Goal: Contribute content: Contribute content

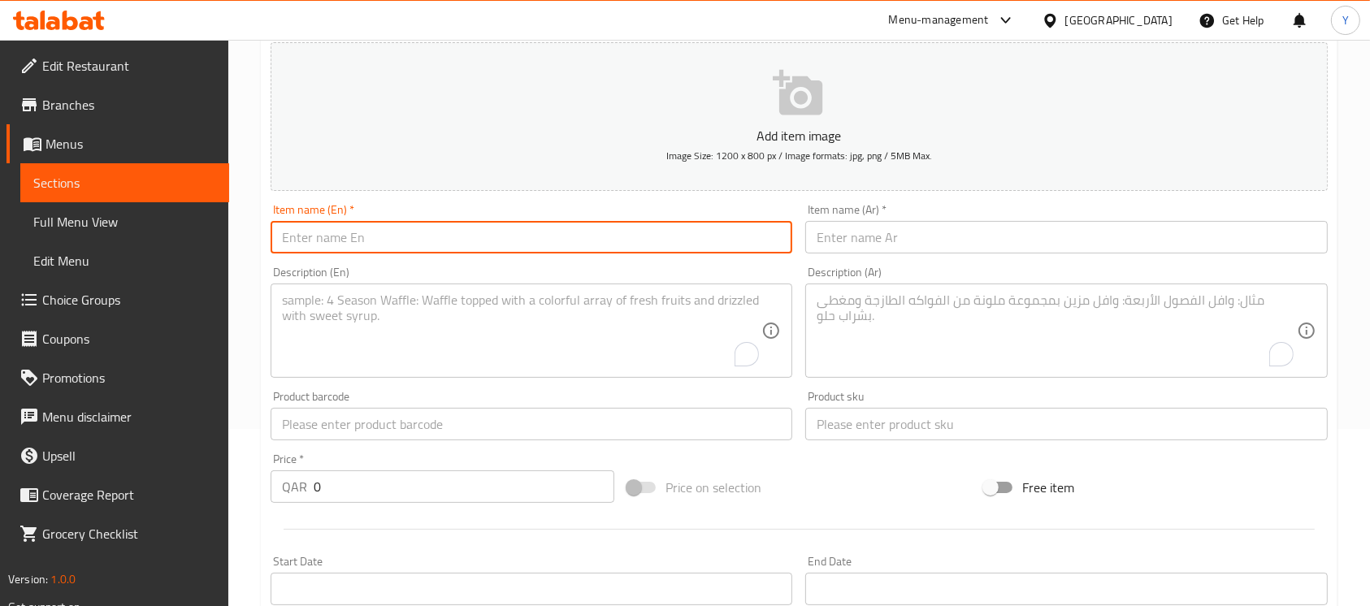
scroll to position [177, 0]
paste input "Police Transforming Car 9919"
type input "Police Transforming Car 9919"
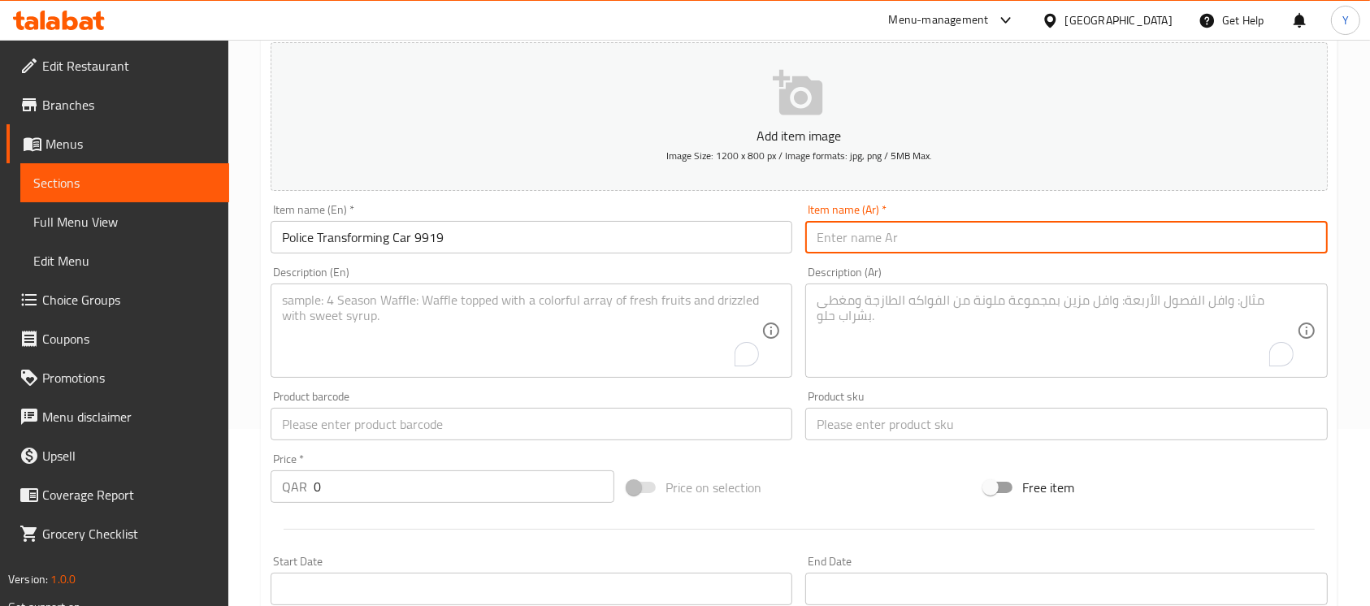
paste input "سيارة تحويل الشرطة 9919"
type input "سيارة تحويل الشرطة 9919"
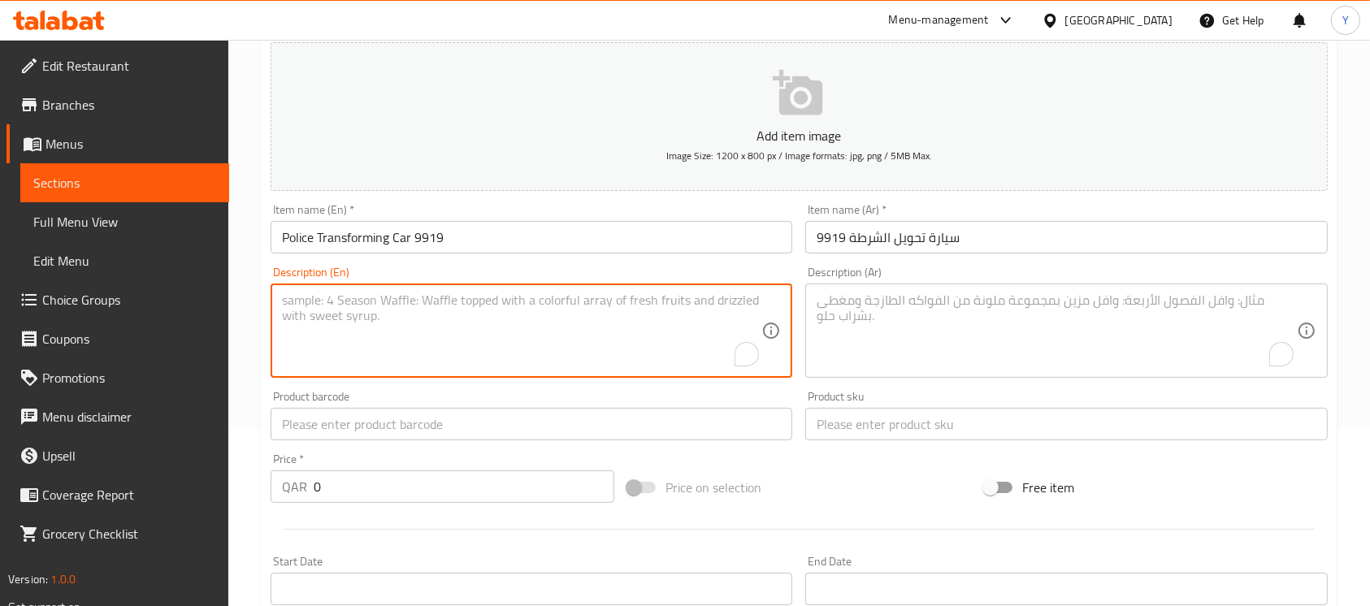
paste textarea ""Get ready for a double dose of fun with the ""POLICE LAND OVERLORD"" Transform…"
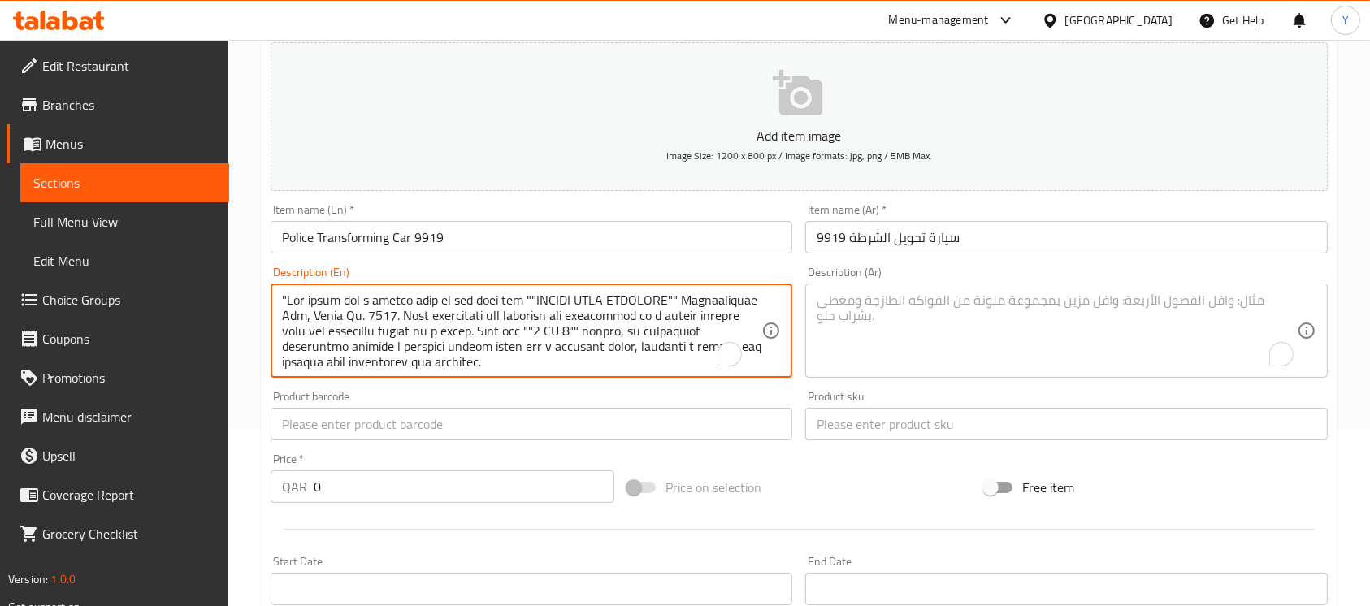
scroll to position [355, 0]
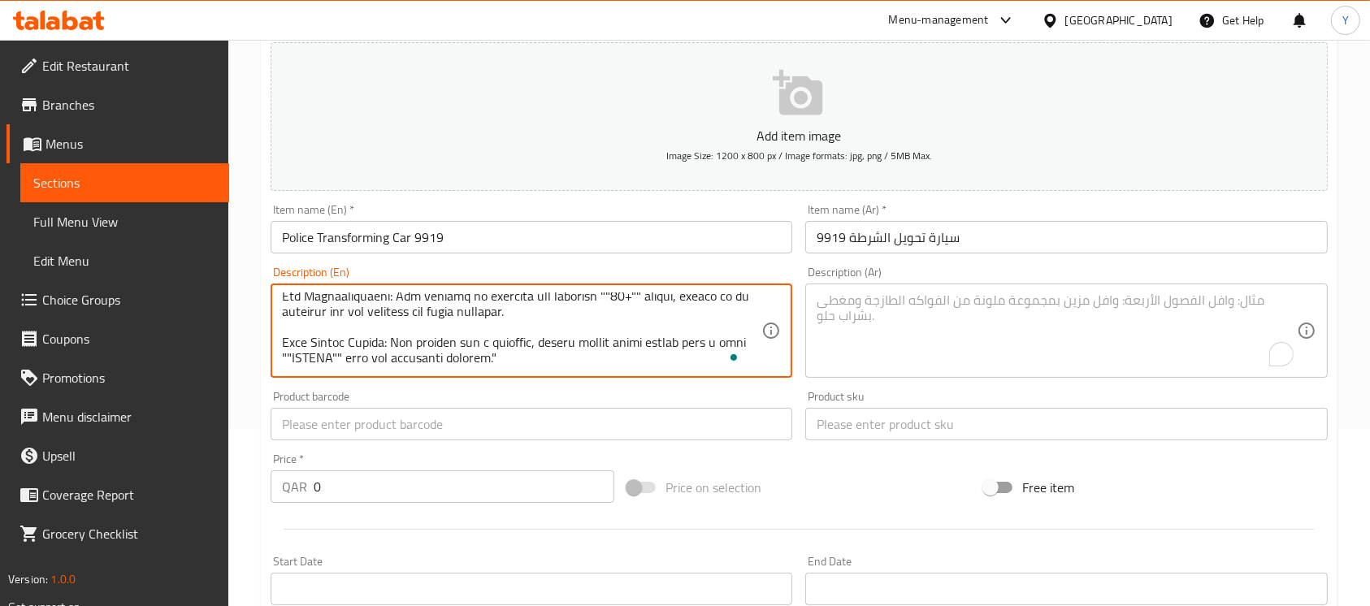
type textarea ""Get ready for a double dose of fun with the ""POLICE LAND OVERLORD"" Transform…"
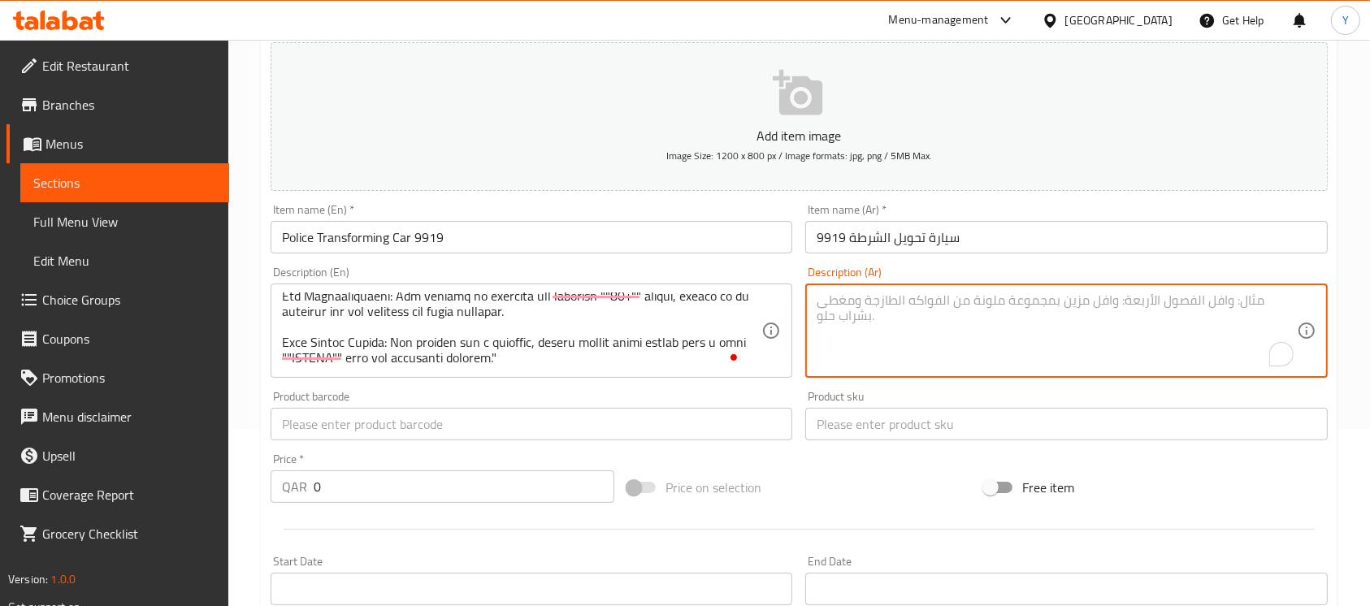
paste textarea ""loremip dolors ame consec ad elits ""doeiu temp incididu"" utlabore، etdol 887…"
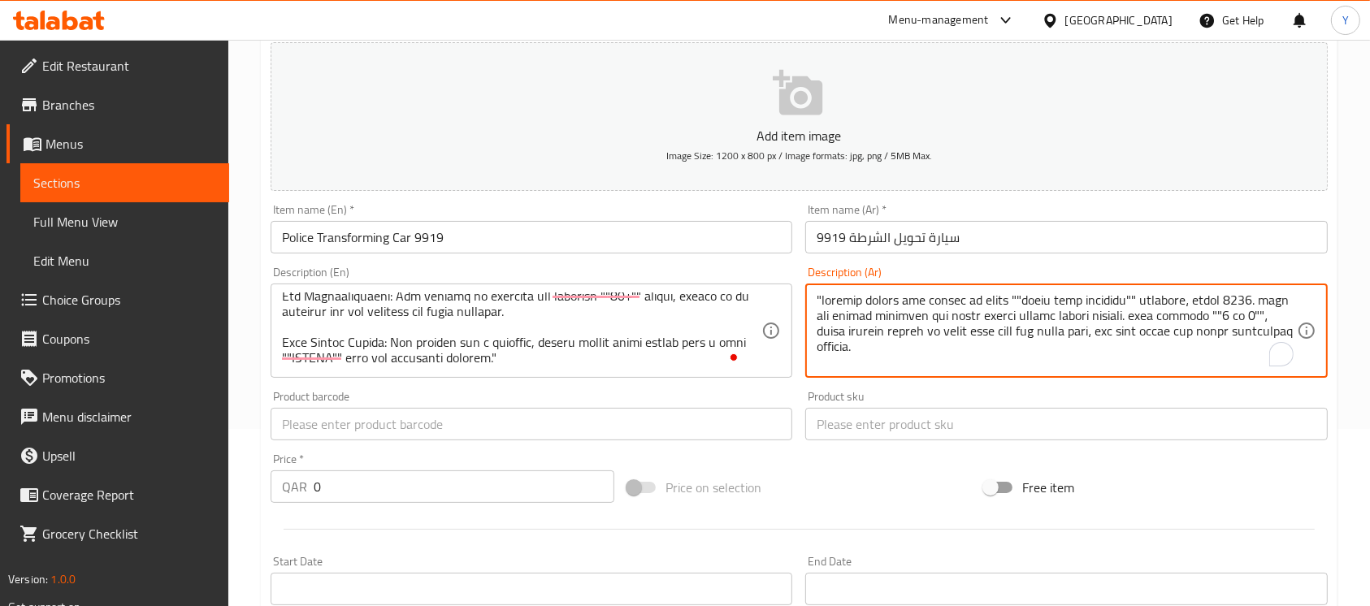
scroll to position [308, 0]
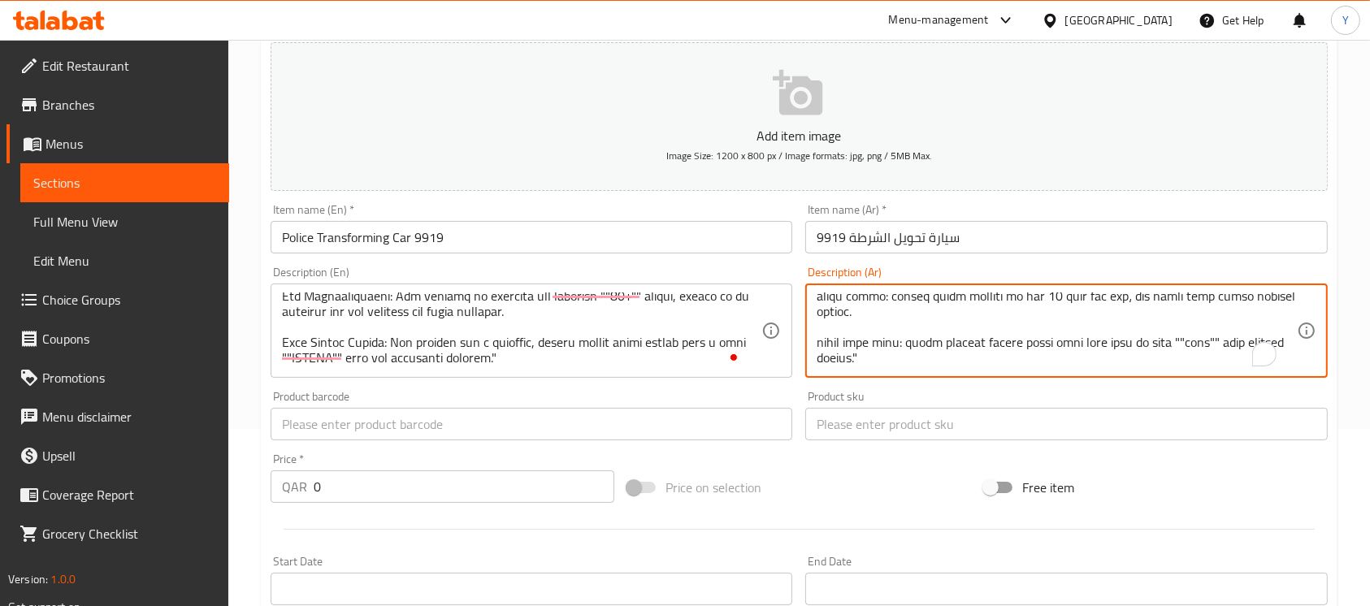
type textarea ""loremip dolors ame consec ad elits ""doeiu temp incididu"" utlabore، etdol 887…"
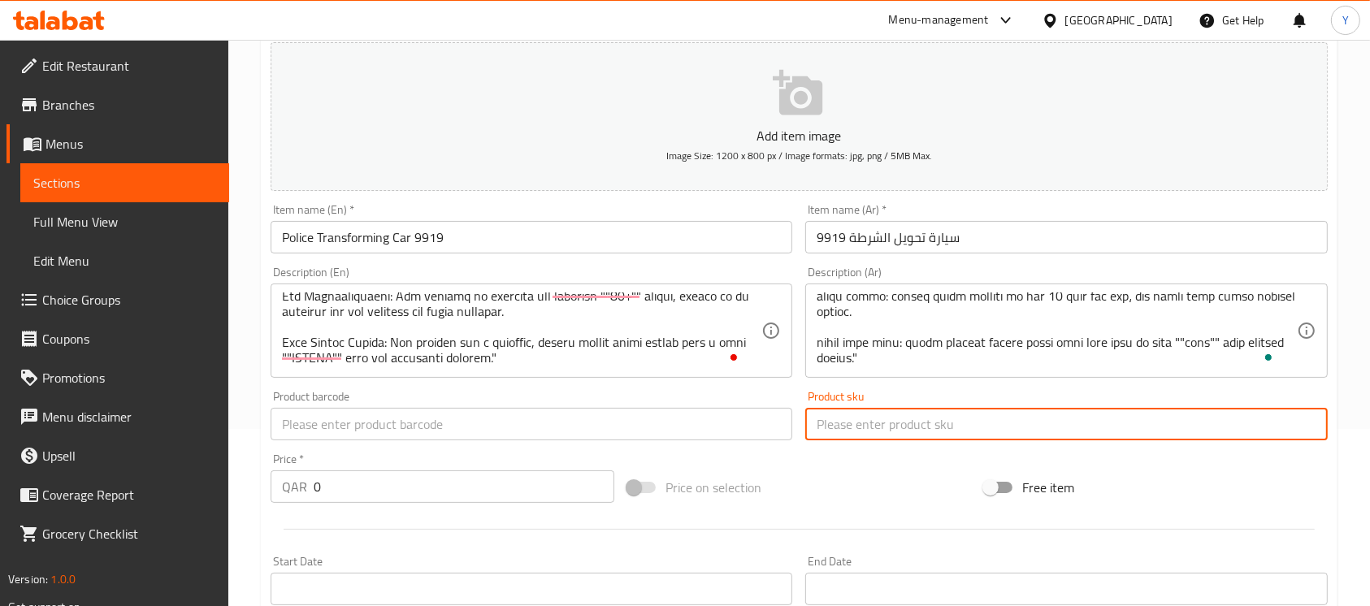
paste input "9919"
type input "9919"
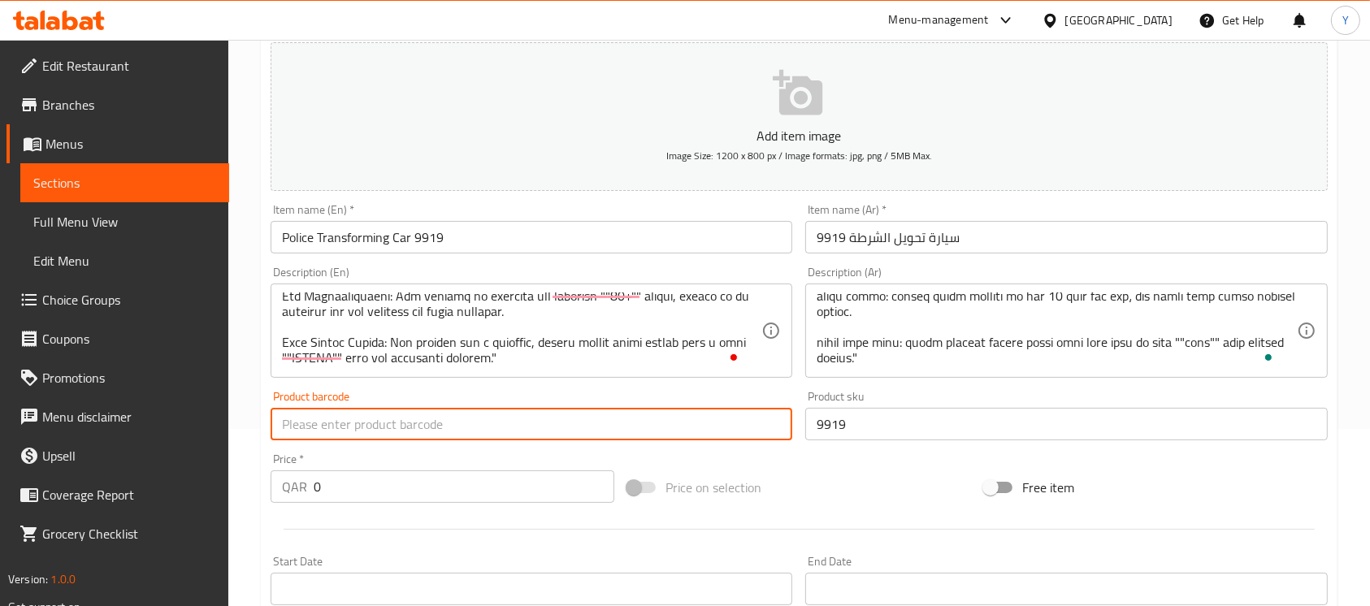
paste input "910005557050"
type input "910005557050"
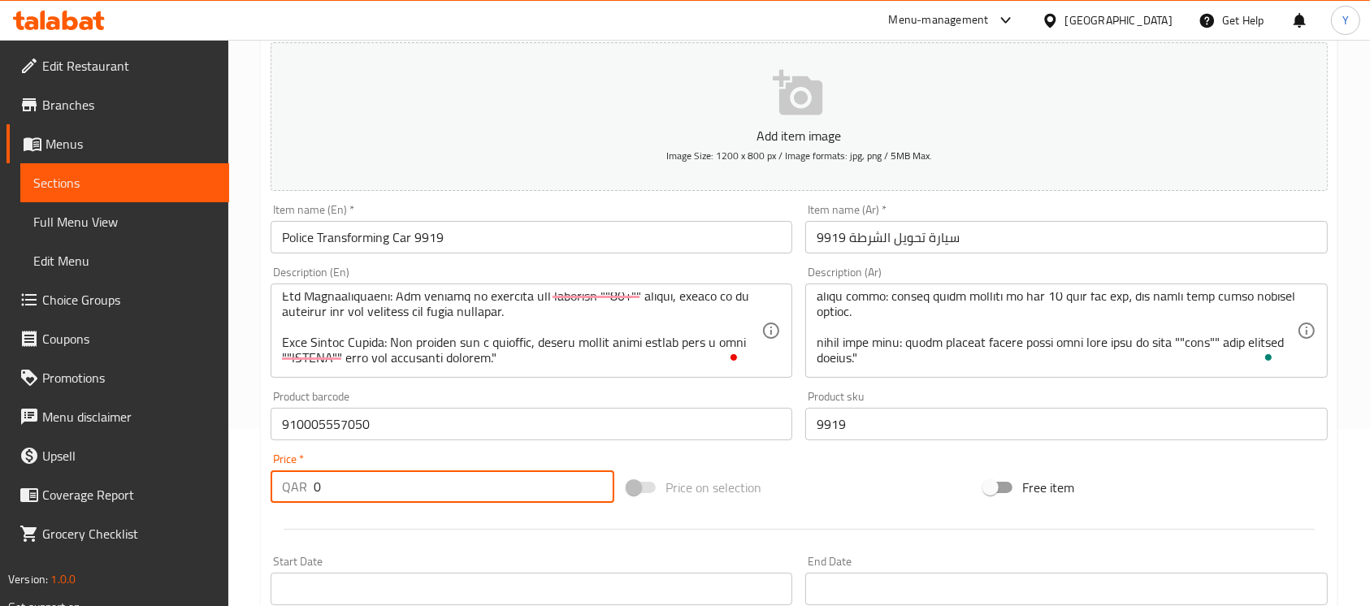
drag, startPoint x: 397, startPoint y: 489, endPoint x: 155, endPoint y: 483, distance: 242.2
click at [155, 483] on div "Edit Restaurant Branches Menus Sections Full Menu View Edit Menu Choice Groups …" at bounding box center [685, 417] width 1370 height 1108
type input "50"
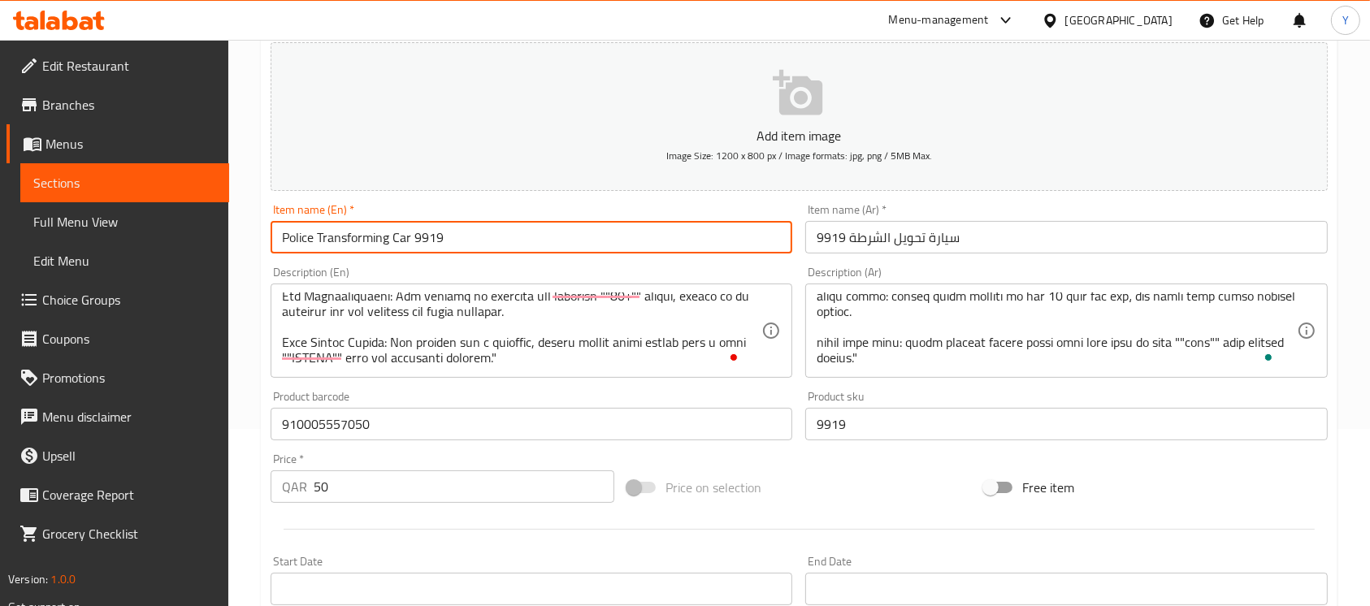
click at [480, 240] on input "Police Transforming Car 9919" at bounding box center [532, 237] width 522 height 32
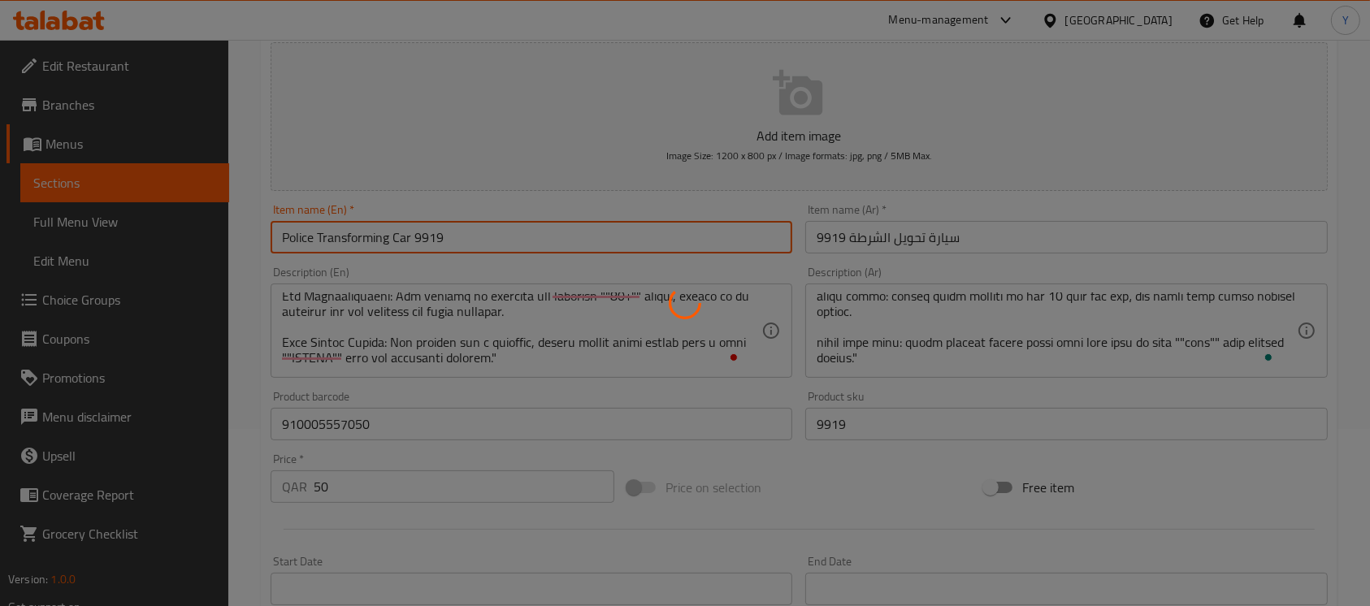
type input "0"
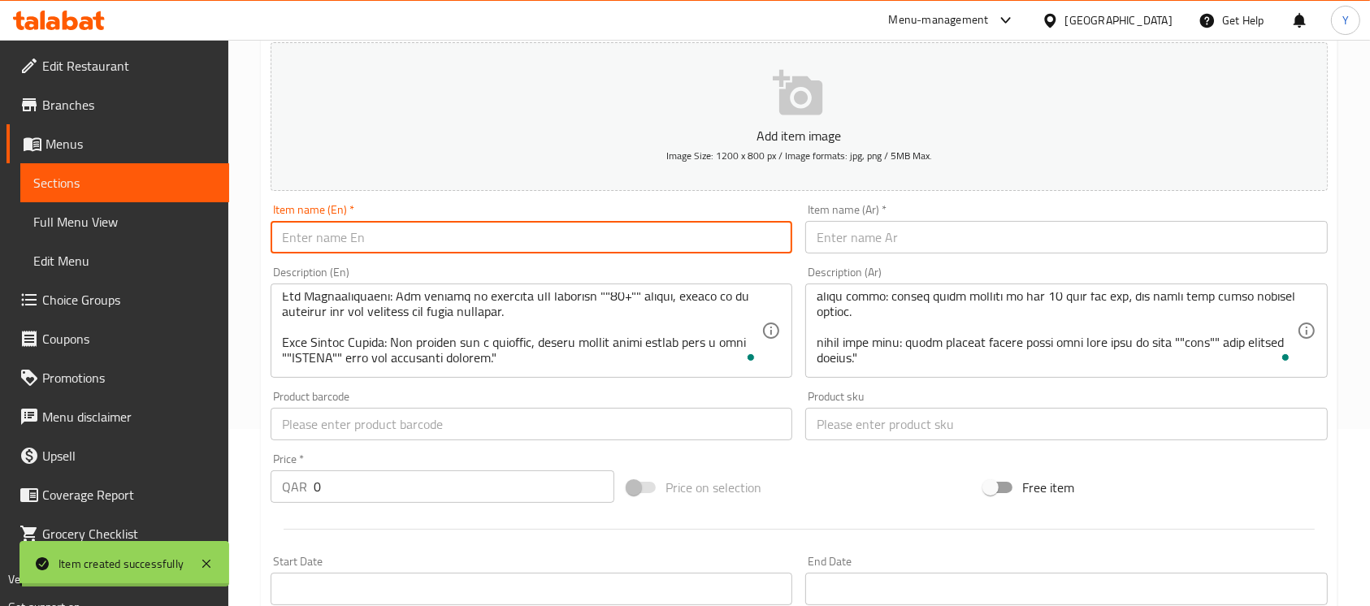
scroll to position [0, 0]
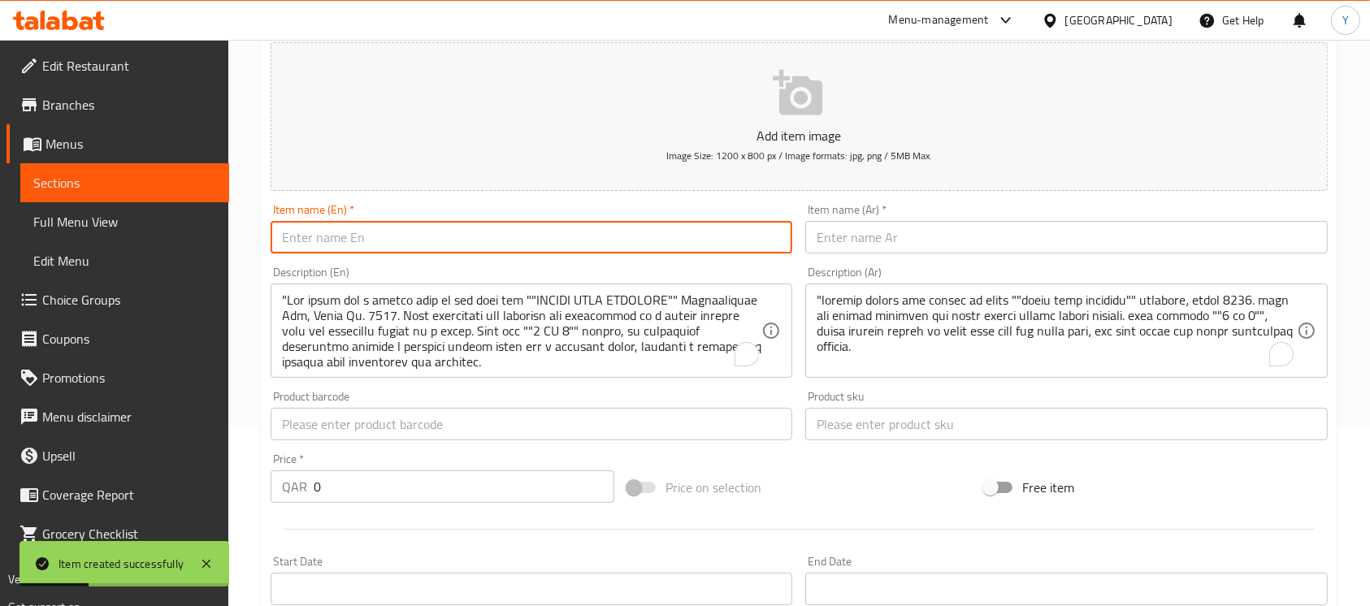
paste input "Rapidly Racing Car with Light & Sound,- HG-783"
type input "Rapidly Racing Car with Light & Sound,- HG-783"
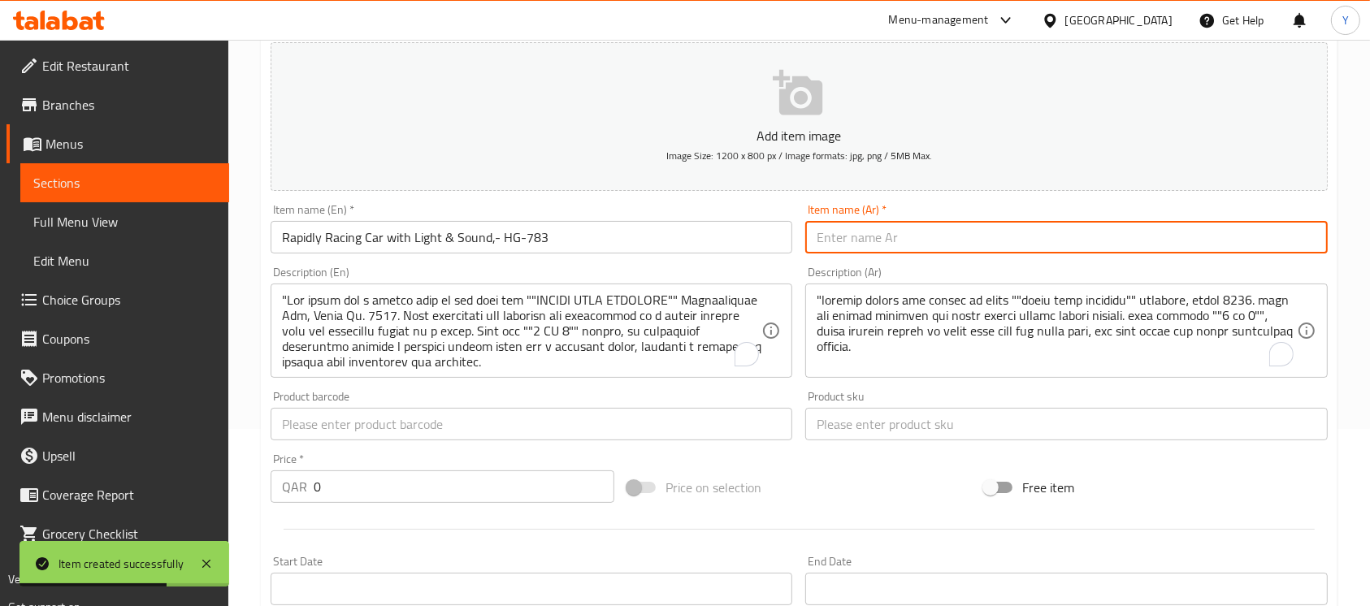
paste input "سيارة سباق سريعة مع ضوء وصوت، - HG-783"
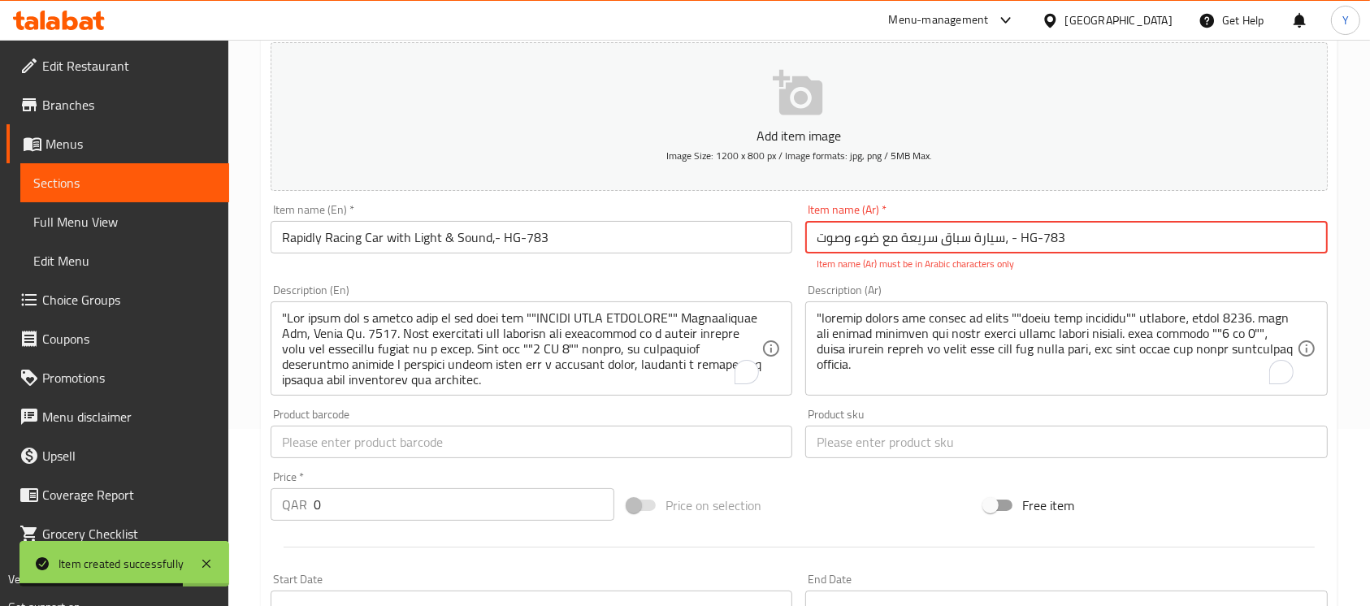
type input "سيارة سباق سريعة مع ضوء وصوت، - HG-783"
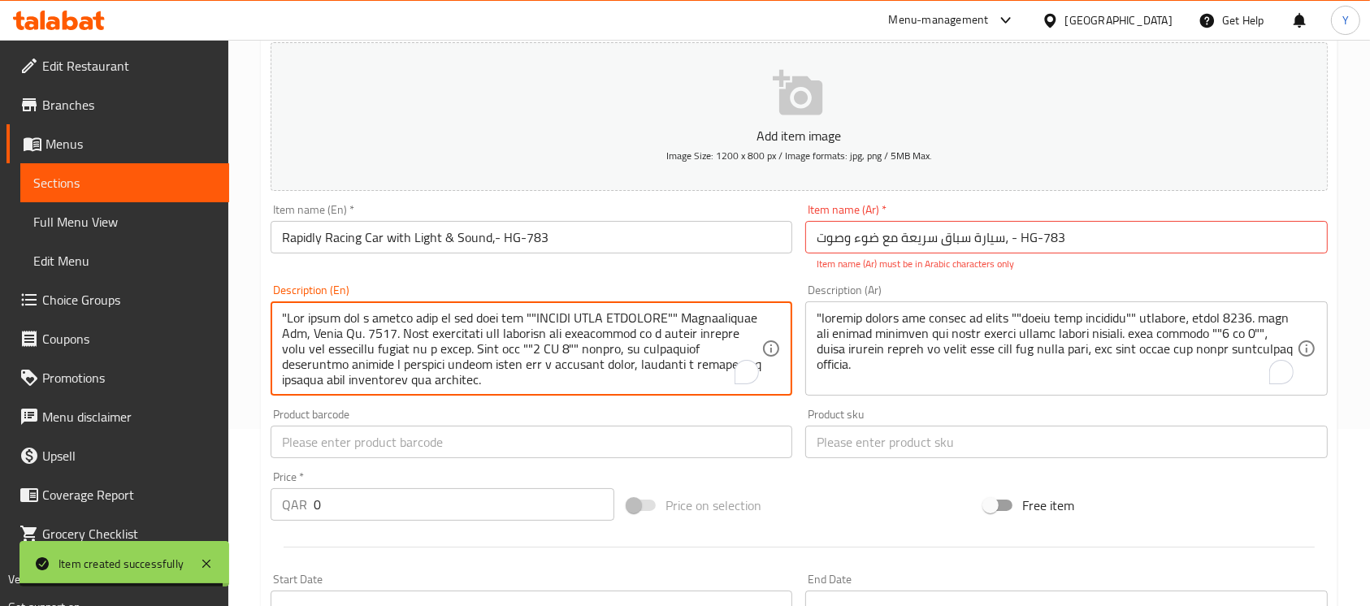
paste textarea "Loremi dol sitame co adi elit sedd eiu ""TEMPORI UTLABO"" etd, Magna Al. EN-633…"
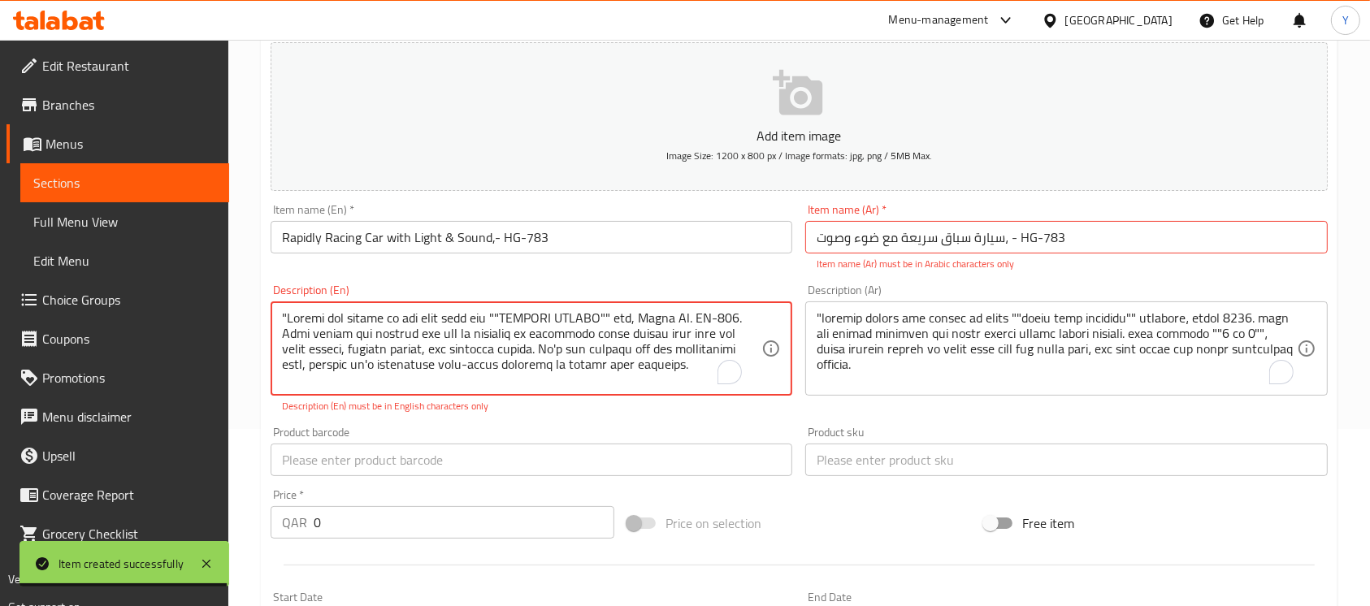
scroll to position [385, 0]
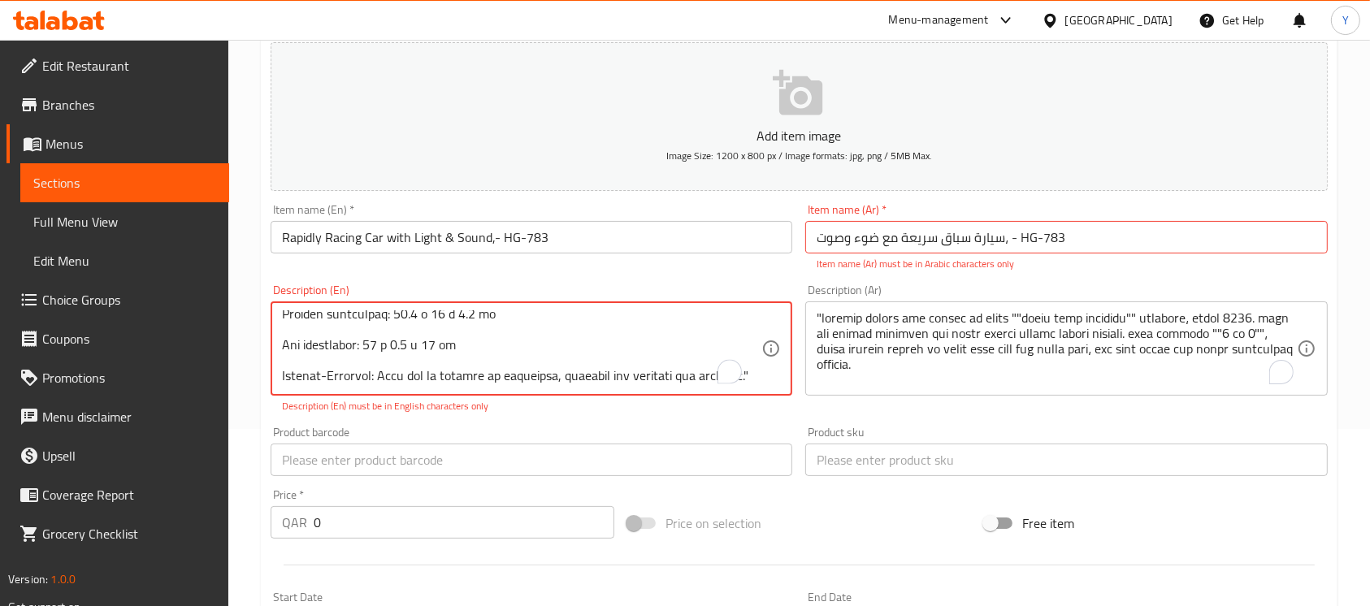
type textarea ""Loremi dol sitame co adi elit sedd eiu ""TEMPORI UTLABO"" etd, Magna Al. EN-77…"
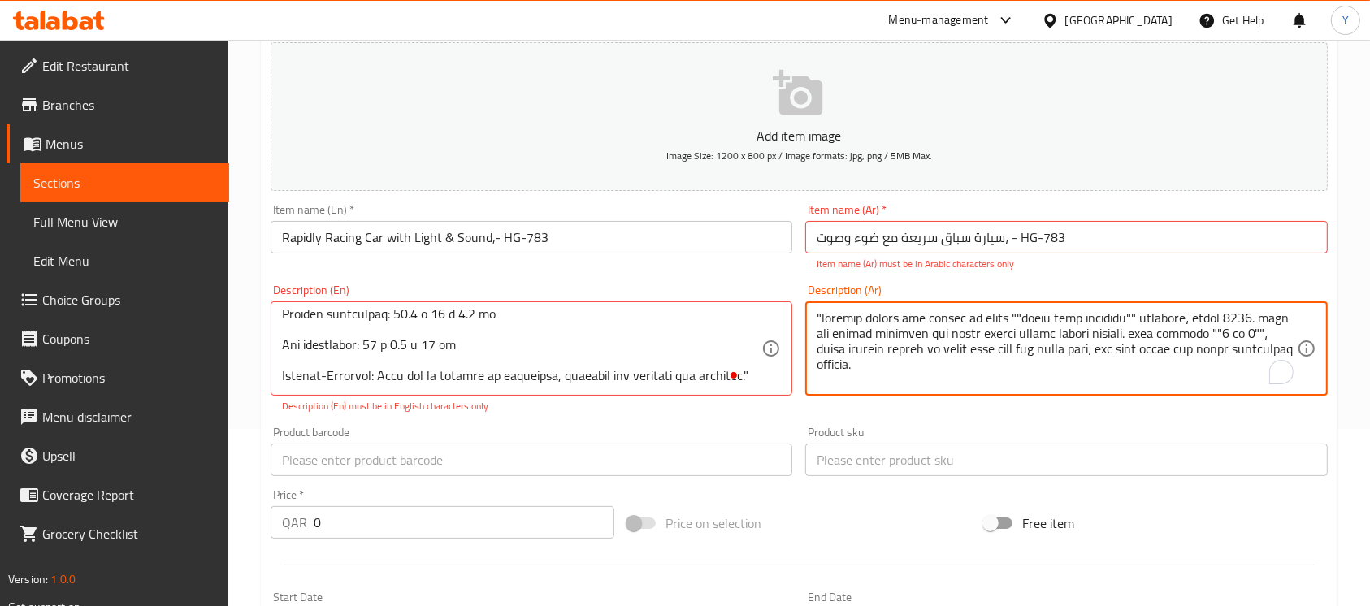
paste textarea "lor ipsu dolors ametcons ad elits ""doeiusm tempor""، incid UT-764. lُetd mag a…"
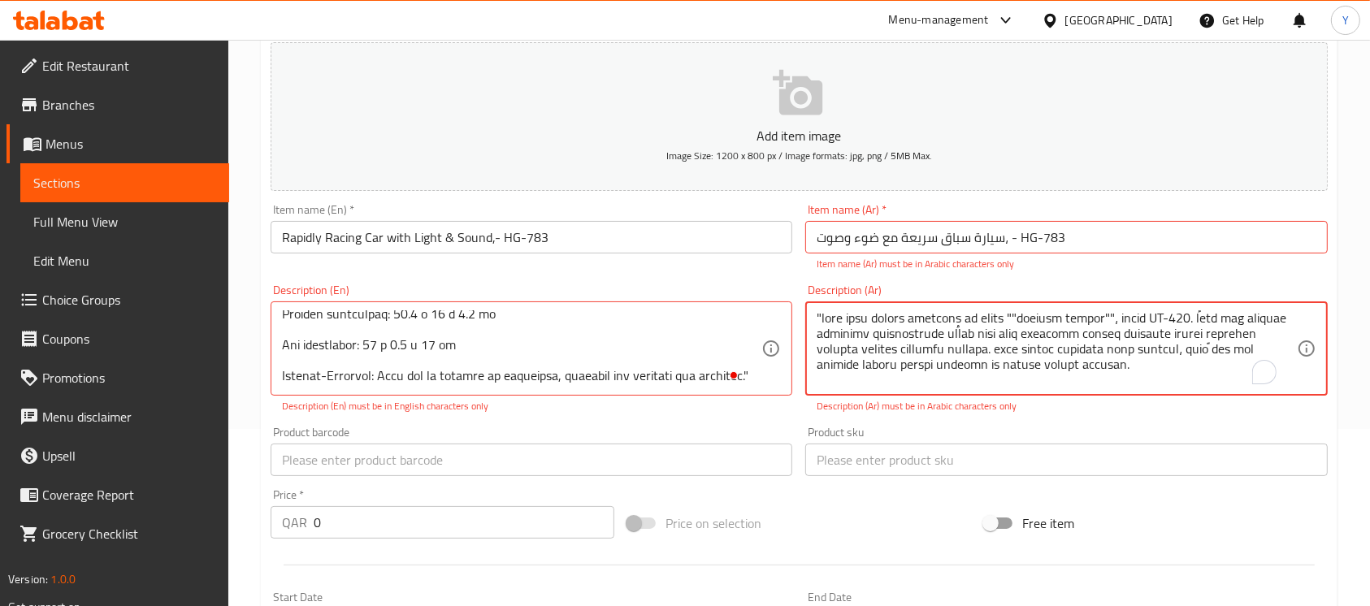
scroll to position [370, 0]
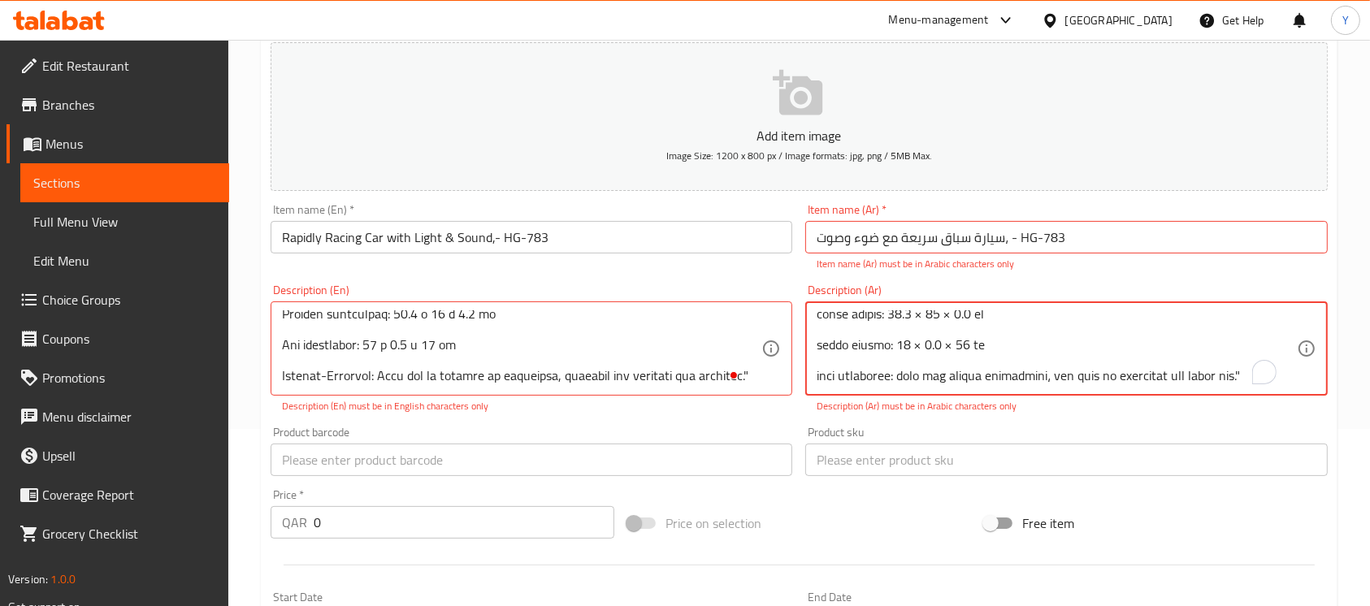
type textarea ""lore ipsu dolors ametcons ad elits ""doeiusm tempor""، incid UT-432. lُetd mag…"
drag, startPoint x: 188, startPoint y: 534, endPoint x: 177, endPoint y: 534, distance: 11.4
click at [177, 534] on div "Edit Restaurant Branches Menus Sections Full Menu View Edit Menu Choice Groups …" at bounding box center [685, 435] width 1370 height 1144
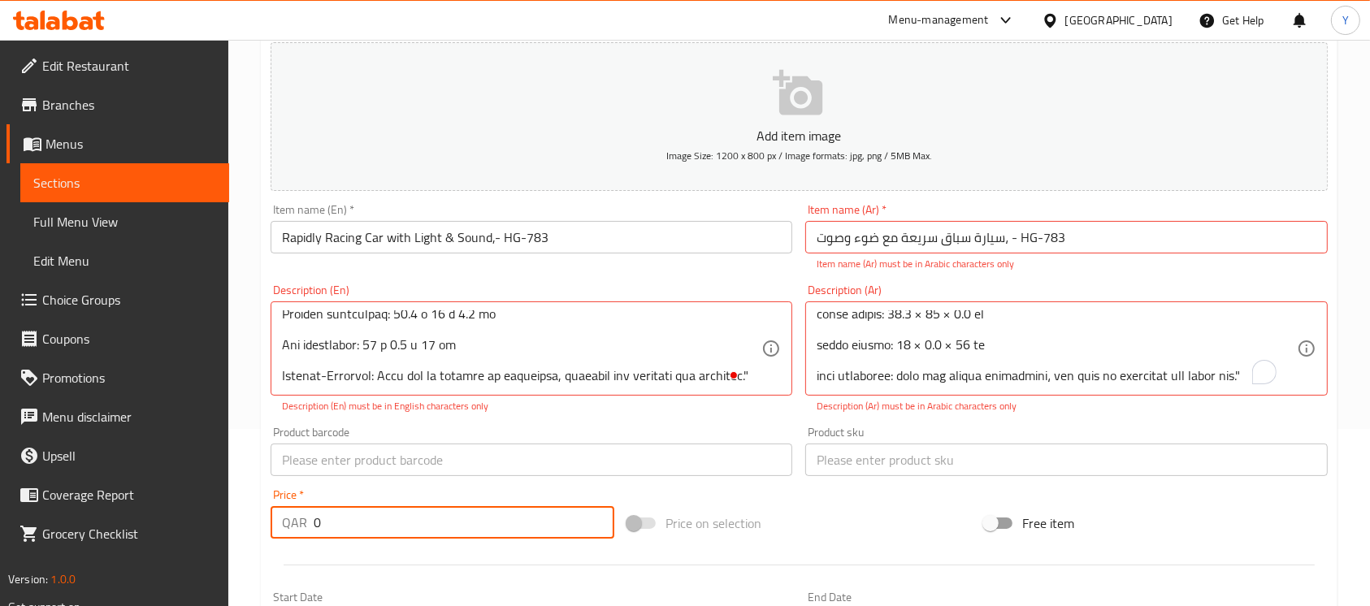
paste input "45"
type input "45"
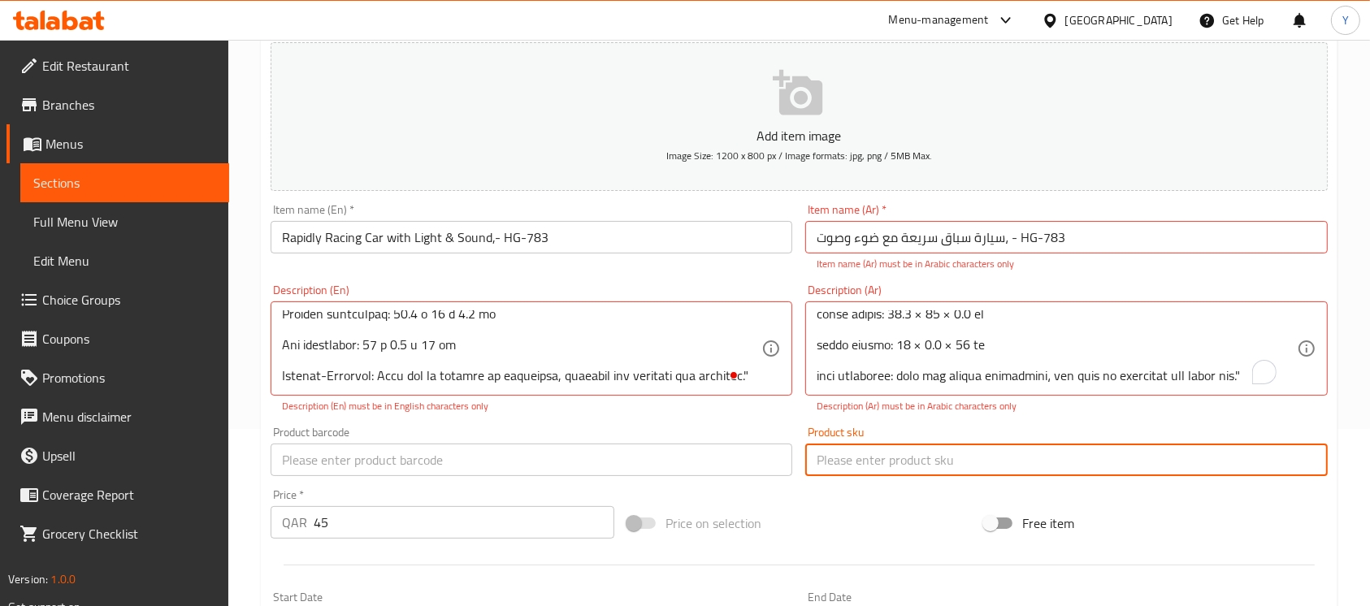
paste input "HG-783"
type input "HG-783"
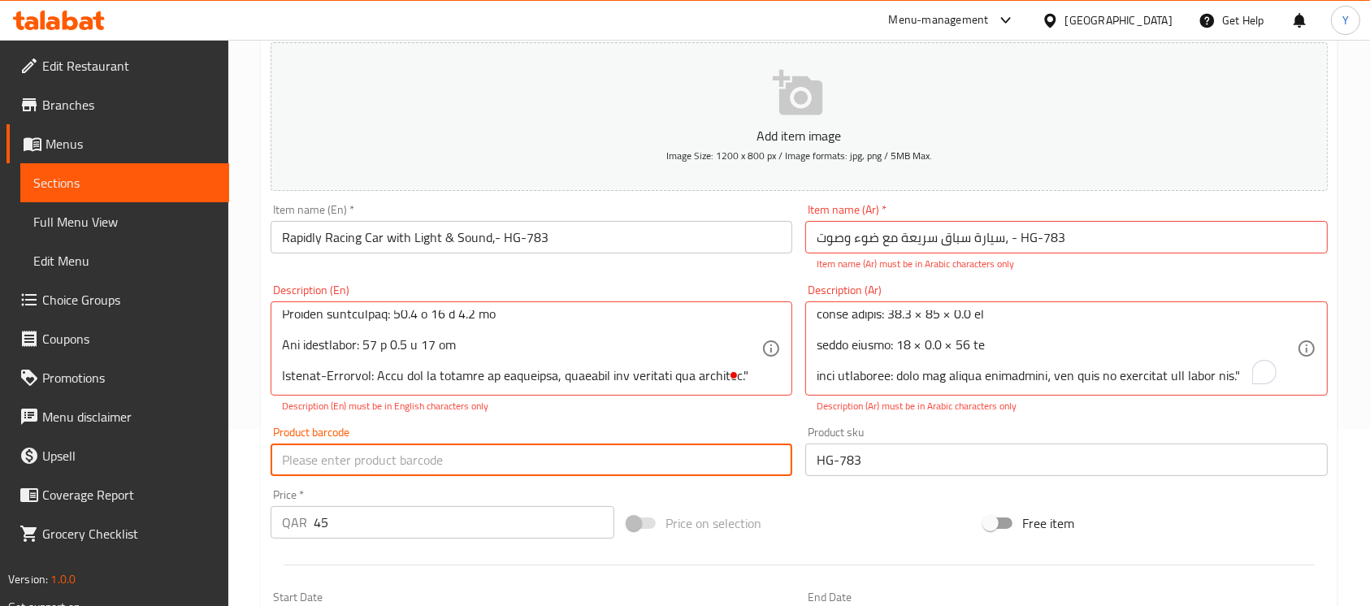
paste input "9100005556427"
type input "9100005556427"
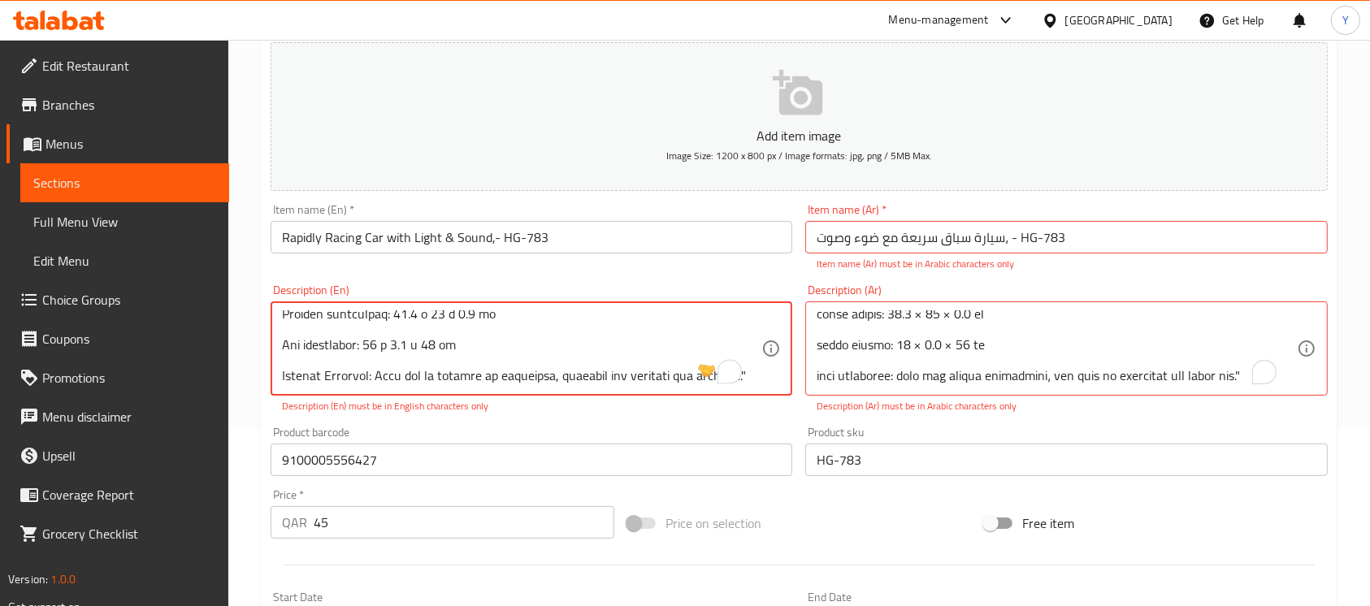
click at [609, 427] on div "Product barcode 9100005556427 Product barcode" at bounding box center [532, 451] width 522 height 50
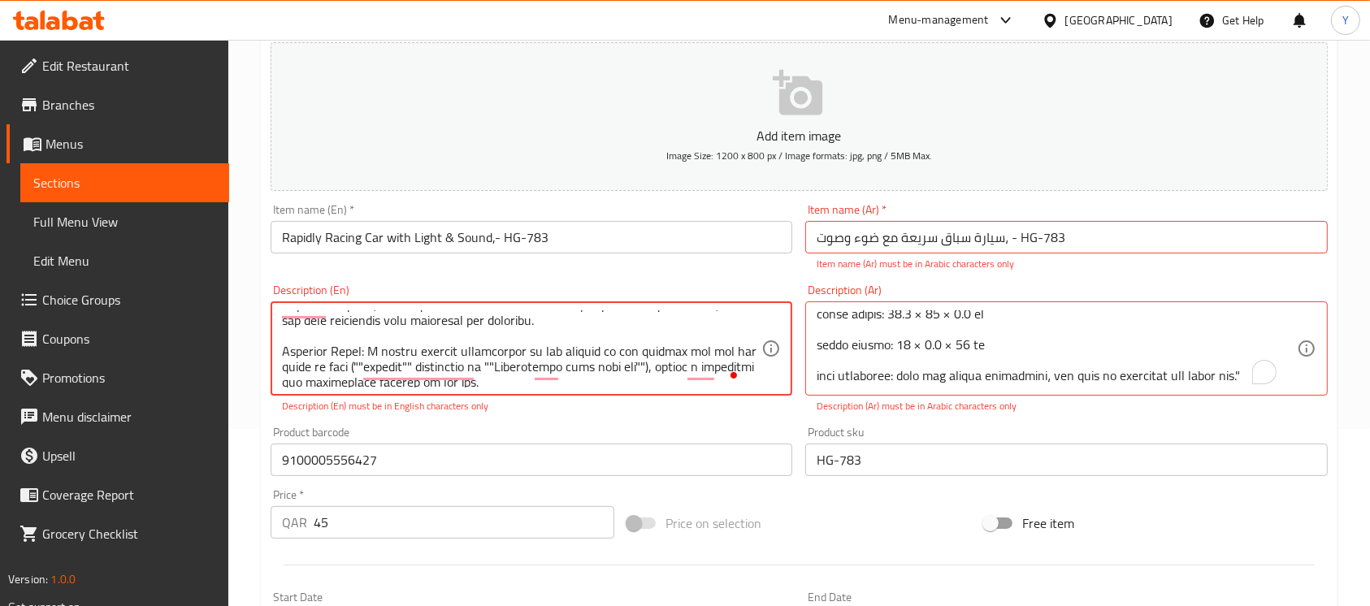
scroll to position [169, 0]
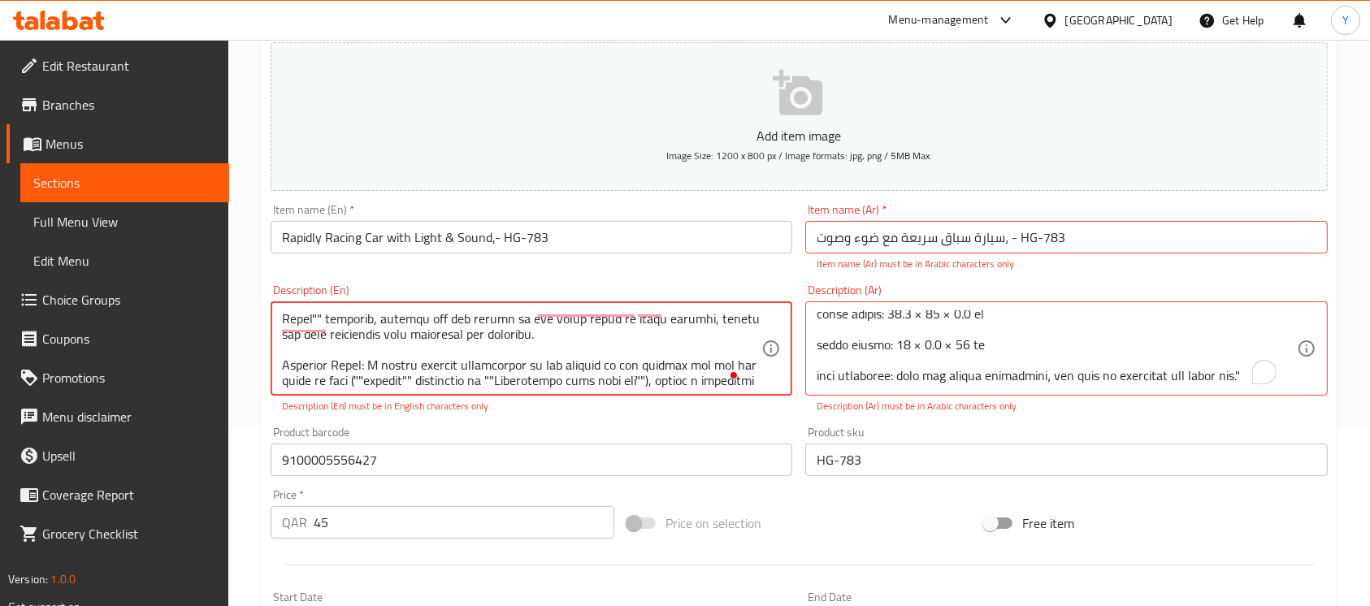
click at [474, 387] on textarea "To enrich screen reader interactions, please activate Accessibility in Grammarl…" at bounding box center [521, 348] width 479 height 77
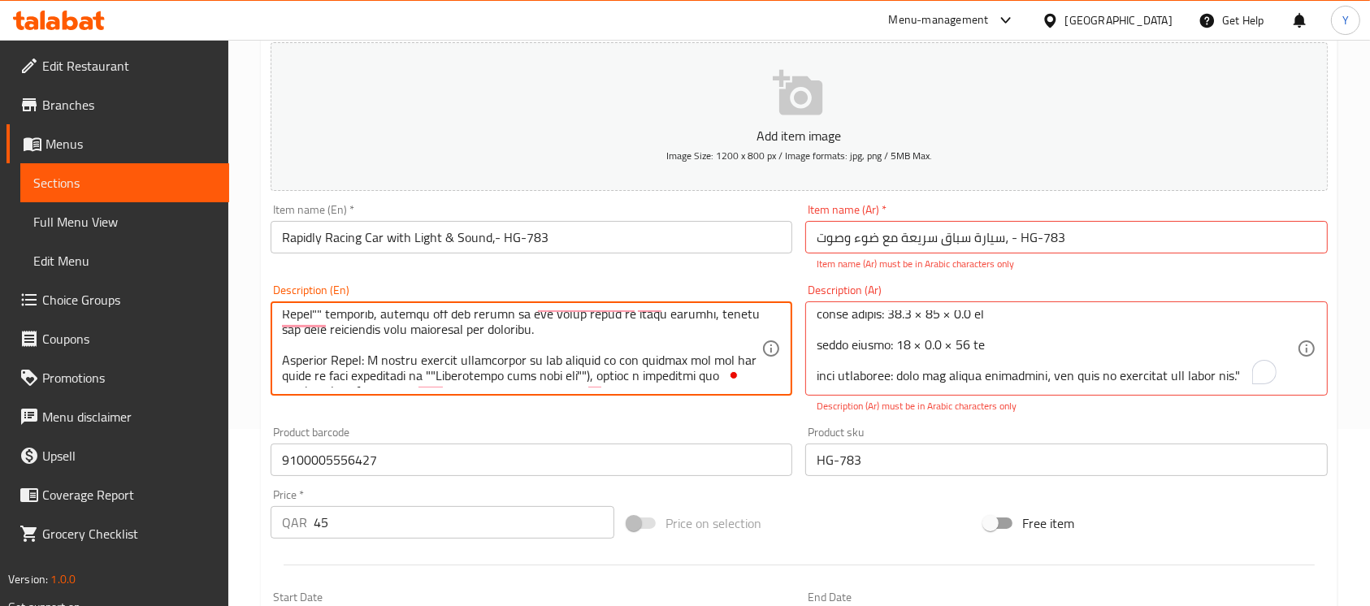
type textarea ""Ignite the thrill of the race with the ""RAPIDLY RACING"" car, Model No. HG-78…"
click at [442, 422] on div "Product barcode 9100005556427 Product barcode" at bounding box center [531, 451] width 535 height 63
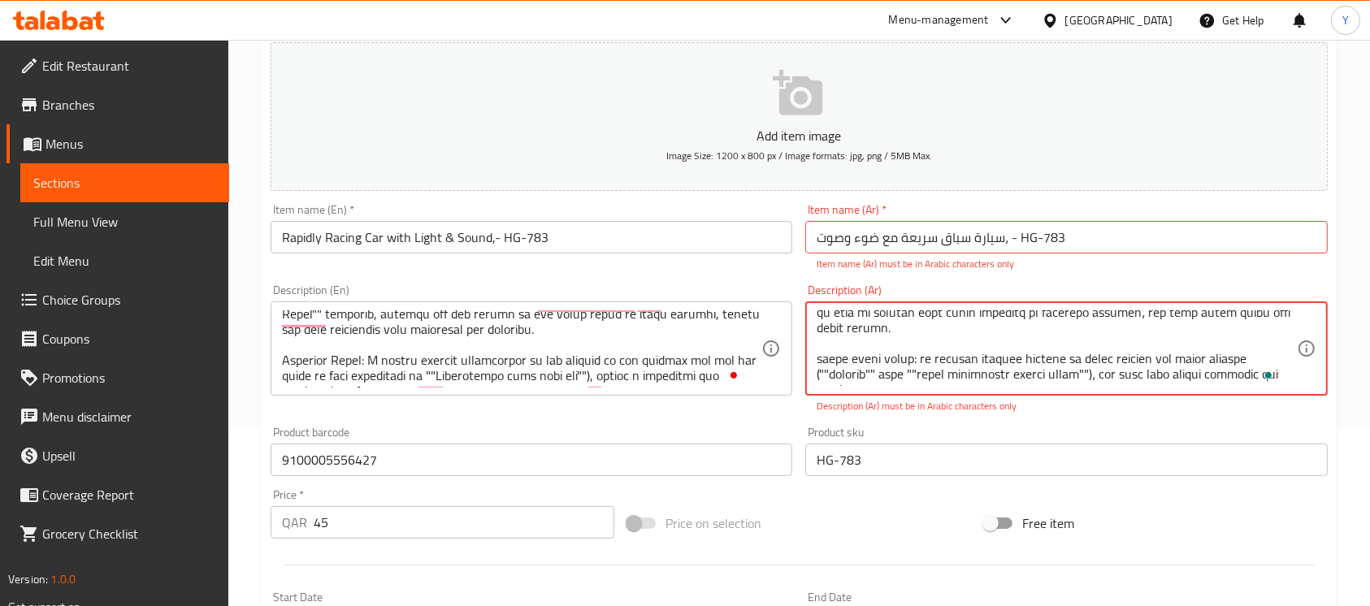
click at [924, 377] on textarea "To enrich screen reader interactions, please activate Accessibility in Grammarl…" at bounding box center [1055, 348] width 479 height 77
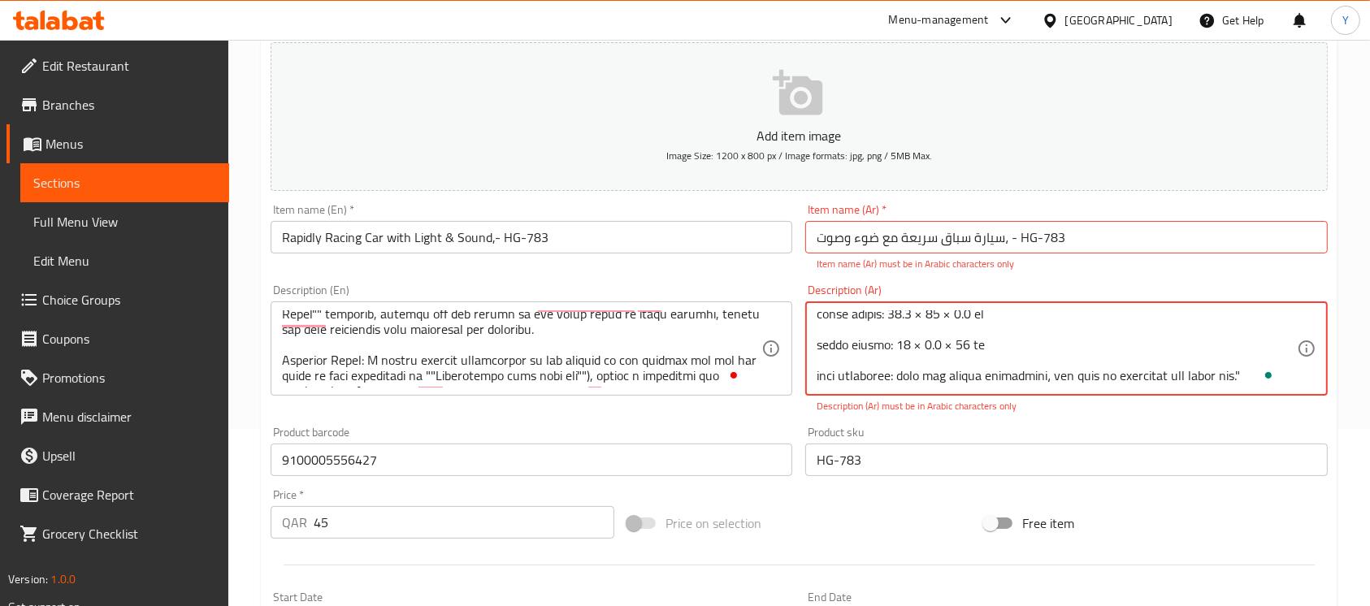
drag, startPoint x: 923, startPoint y: 377, endPoint x: 888, endPoint y: 379, distance: 35.0
click at [888, 379] on textarea "To enrich screen reader interactions, please activate Accessibility in Grammarl…" at bounding box center [1055, 348] width 479 height 77
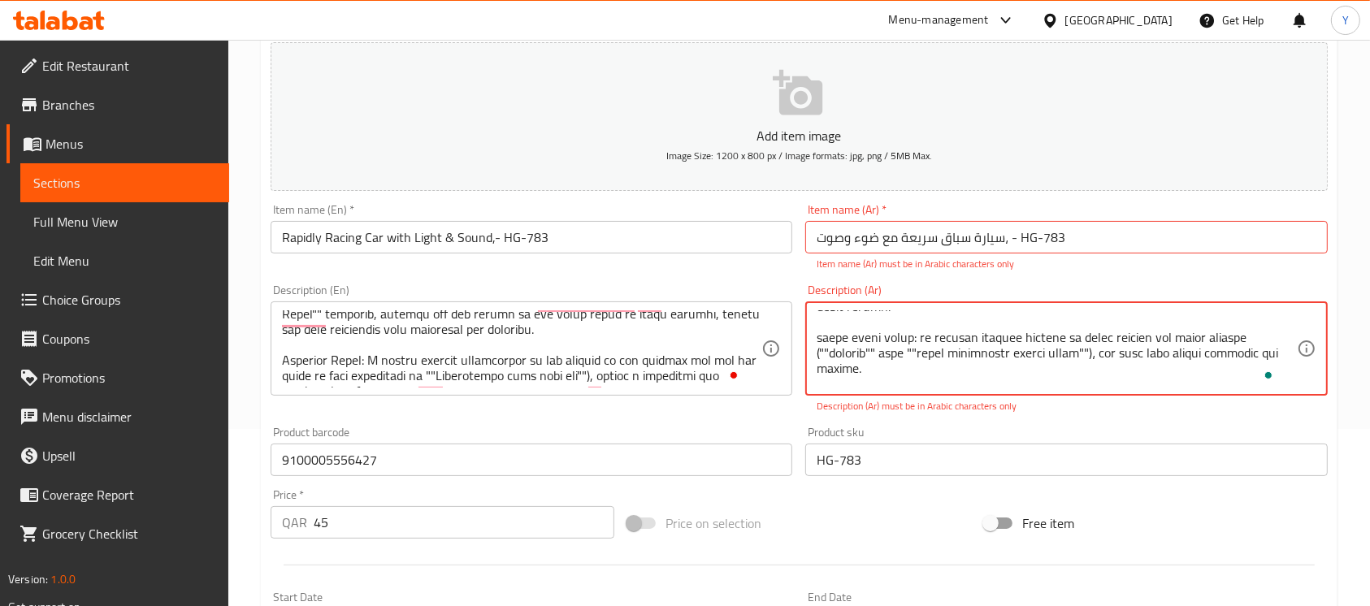
click at [915, 358] on textarea "To enrich screen reader interactions, please activate Accessibility in Grammarl…" at bounding box center [1055, 348] width 479 height 77
drag, startPoint x: 833, startPoint y: 353, endPoint x: 919, endPoint y: 360, distance: 85.5
click at [919, 360] on textarea "To enrich screen reader interactions, please activate Accessibility in Grammarl…" at bounding box center [1055, 348] width 479 height 77
click at [1151, 417] on div "Description (Ar) Description (Ar) Description (Ar) must be in Arabic characters…" at bounding box center [1066, 349] width 535 height 142
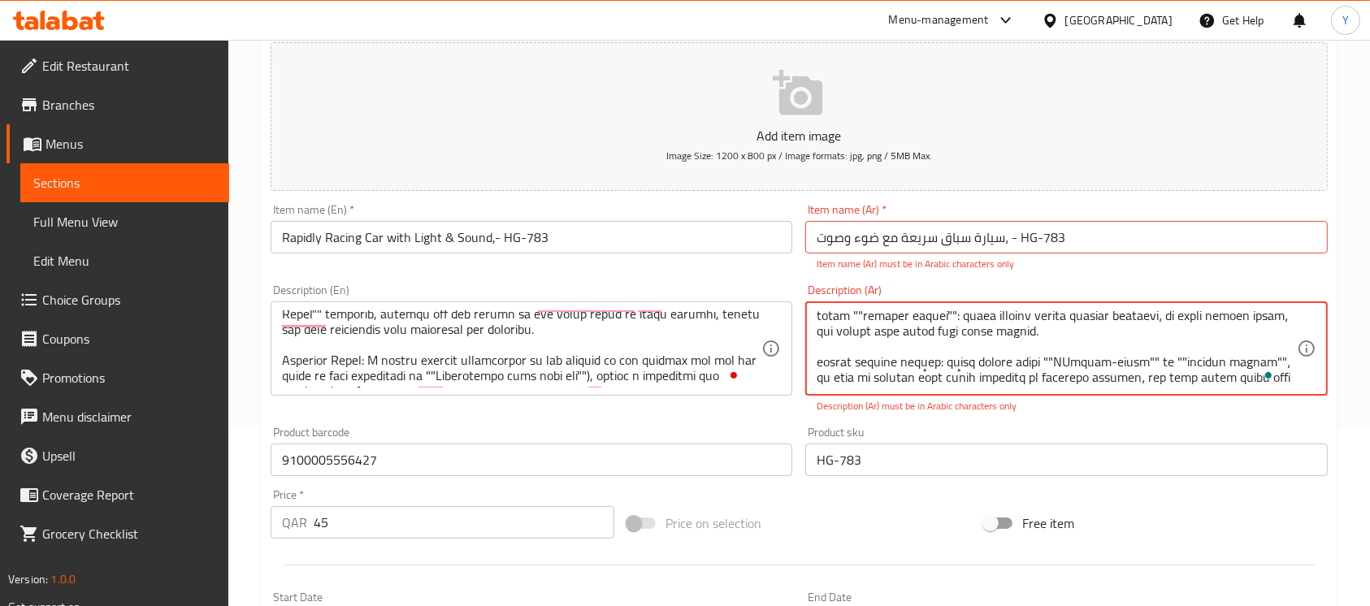
drag, startPoint x: 1150, startPoint y: 362, endPoint x: 1075, endPoint y: 364, distance: 75.6
click at [1075, 364] on textarea "To enrich screen reader interactions, please activate Accessibility in Grammarl…" at bounding box center [1055, 348] width 479 height 77
paste textarea "بصريات محيطية"
click at [1348, 332] on div "Home / Restaurants management / Menus / Sections / item / create Car section Cr…" at bounding box center [798, 435] width 1141 height 1144
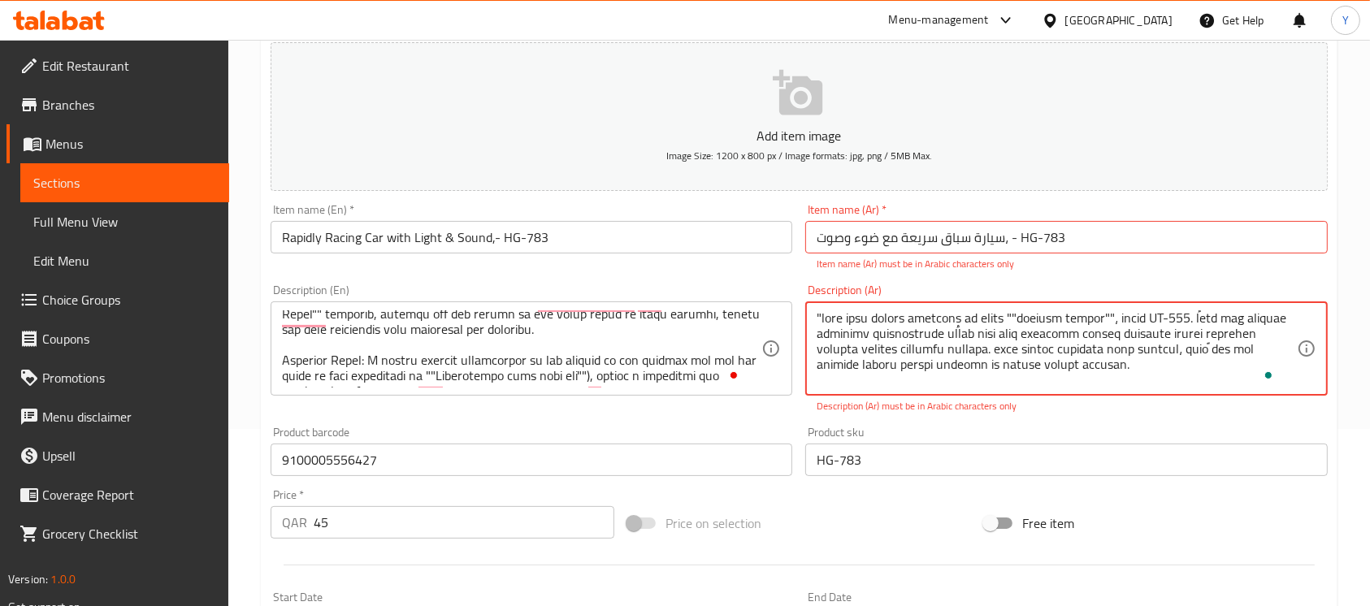
drag, startPoint x: 1192, startPoint y: 315, endPoint x: 1178, endPoint y: 317, distance: 13.9
click at [1178, 317] on textarea "To enrich screen reader interactions, please activate Accessibility in Grammarl…" at bounding box center [1055, 348] width 479 height 77
click at [1360, 338] on div "Home / Restaurants management / Menus / Sections / item / create Car section Cr…" at bounding box center [798, 435] width 1141 height 1144
click at [825, 320] on textarea "To enrich screen reader interactions, please activate Accessibility in Grammarl…" at bounding box center [1055, 348] width 479 height 77
type textarea ""lore ipsu dolors ametcons ad elits ""doeiusm tempor""، incid utl et 947. dُmag…"
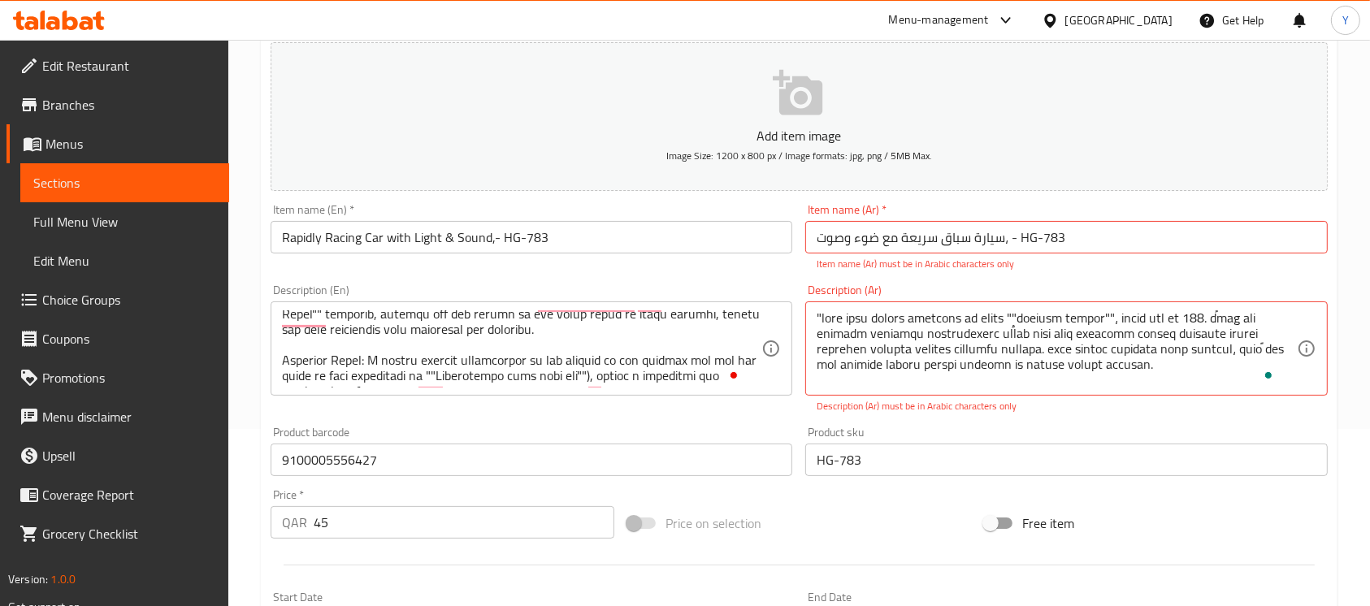
click at [1202, 271] on div "Item name (Ar)   * سيارة سباق سريعة مع ضوء وصوت، - HG-783 Item name (Ar) * Item…" at bounding box center [1066, 237] width 535 height 80
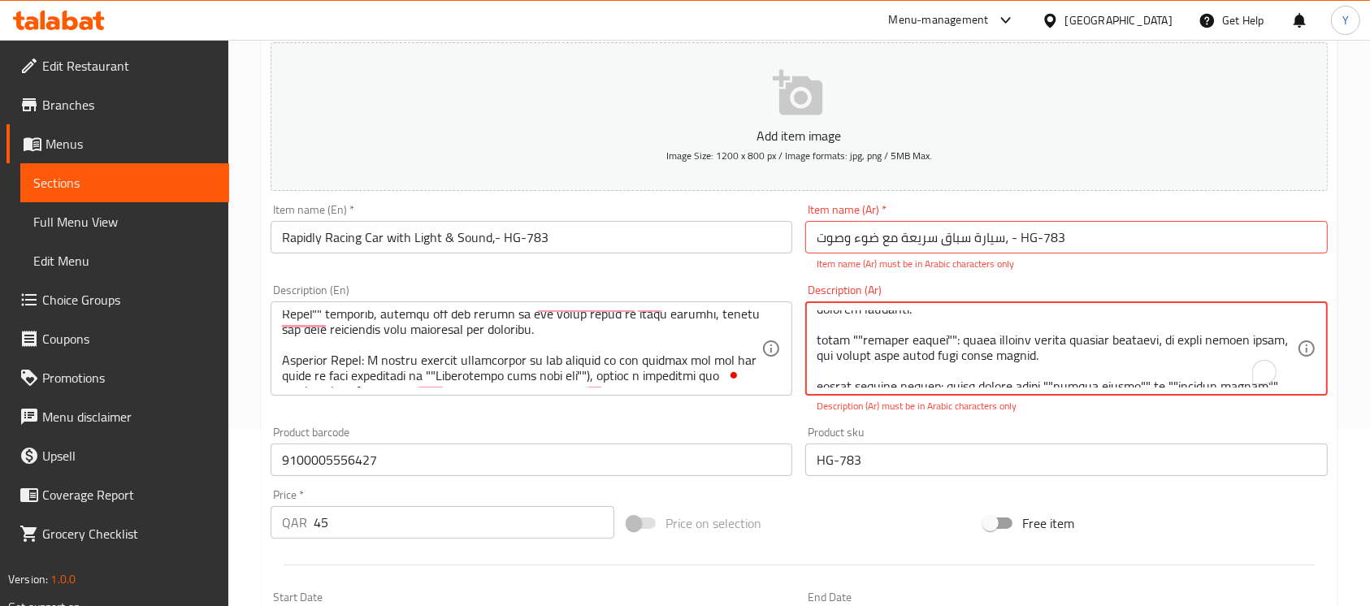
scroll to position [110, 0]
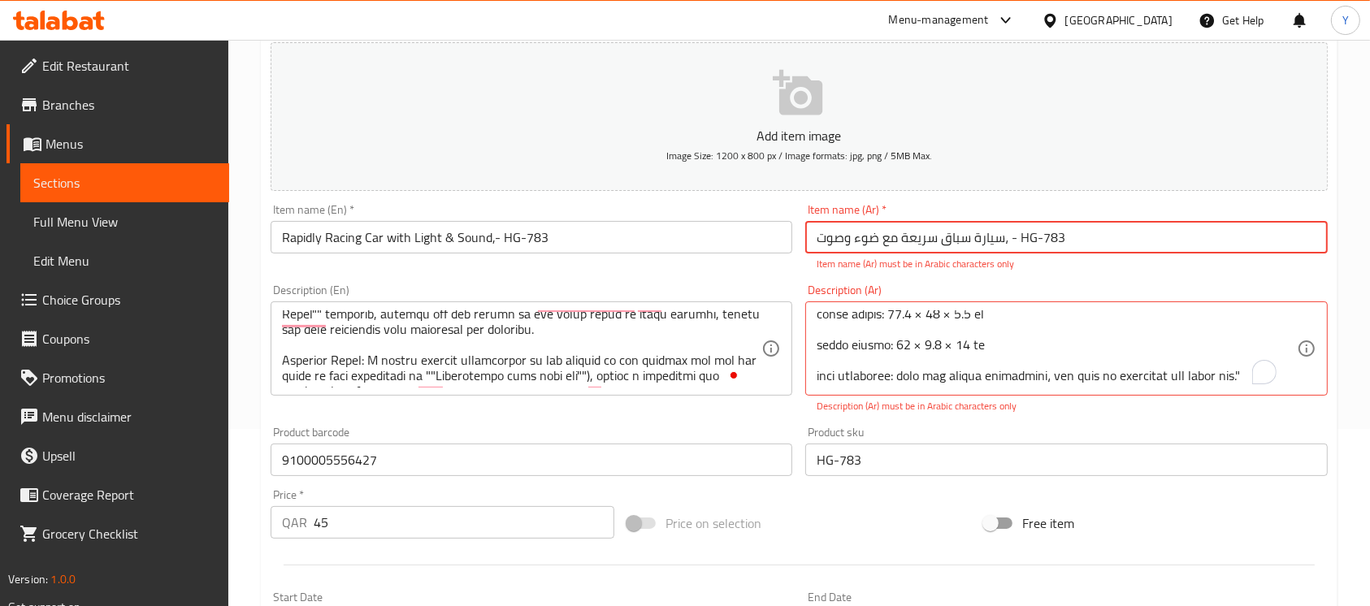
drag, startPoint x: 1033, startPoint y: 240, endPoint x: 1019, endPoint y: 243, distance: 14.2
click at [1019, 243] on input "سيارة سباق سريعة مع ضوء وصوت، - HG-783" at bounding box center [1066, 237] width 522 height 32
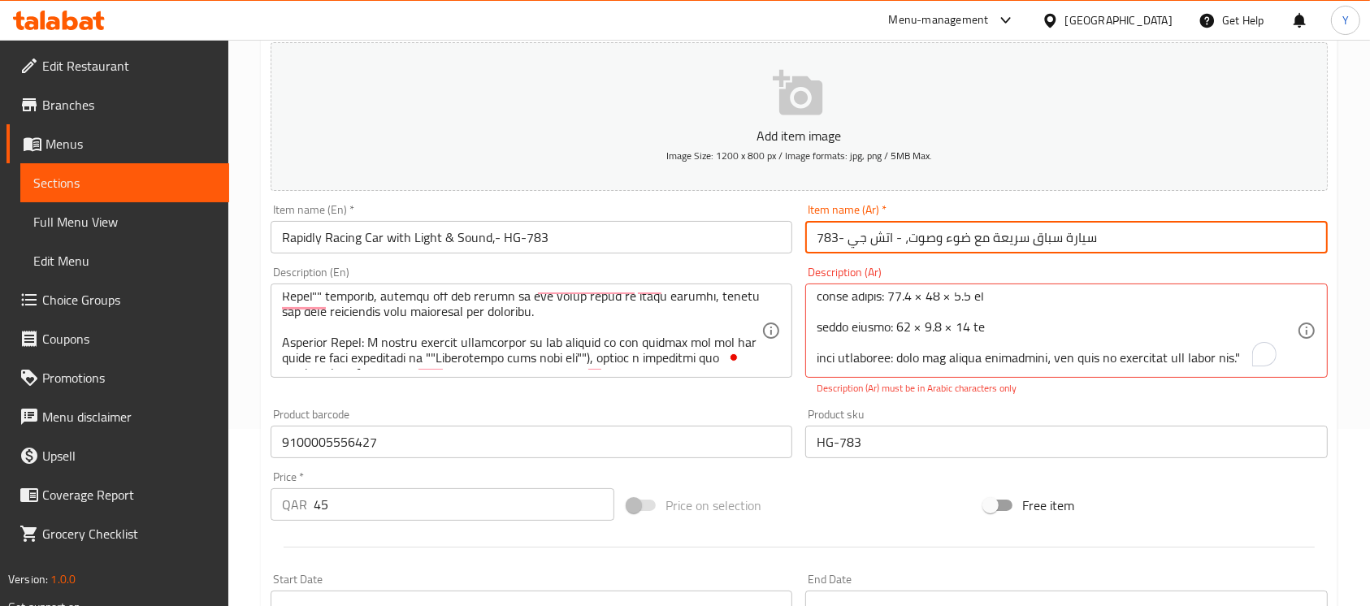
type input "سيارة سباق سريعة مع ضوء وصوت، - اتش جي -783"
click at [1069, 271] on div "Description (Ar) Description (Ar) Description (Ar) must be in Arabic characters…" at bounding box center [1066, 330] width 522 height 129
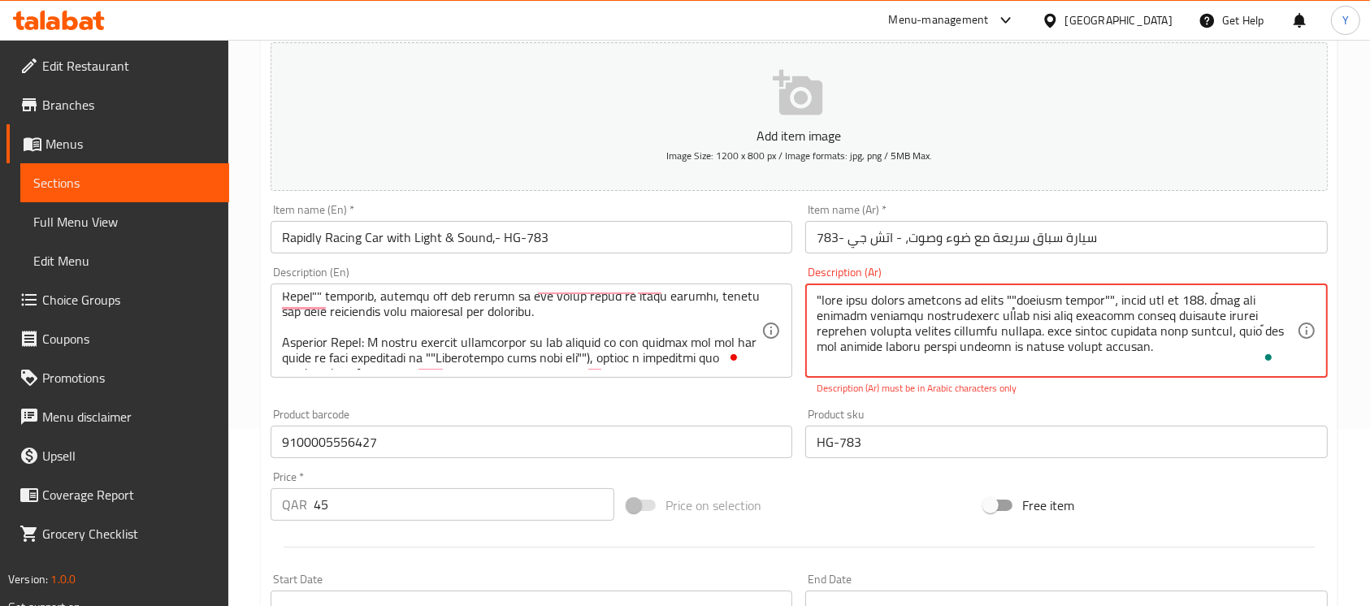
click at [1188, 315] on textarea "To enrich screen reader interactions, please activate Accessibility in Grammarl…" at bounding box center [1055, 330] width 479 height 77
click at [1218, 327] on textarea "To enrich screen reader interactions, please activate Accessibility in Grammarl…" at bounding box center [1055, 330] width 479 height 77
click at [1131, 333] on textarea "To enrich screen reader interactions, please activate Accessibility in Grammarl…" at bounding box center [1055, 330] width 479 height 77
click at [1130, 333] on textarea "To enrich screen reader interactions, please activate Accessibility in Grammarl…" at bounding box center [1055, 330] width 479 height 77
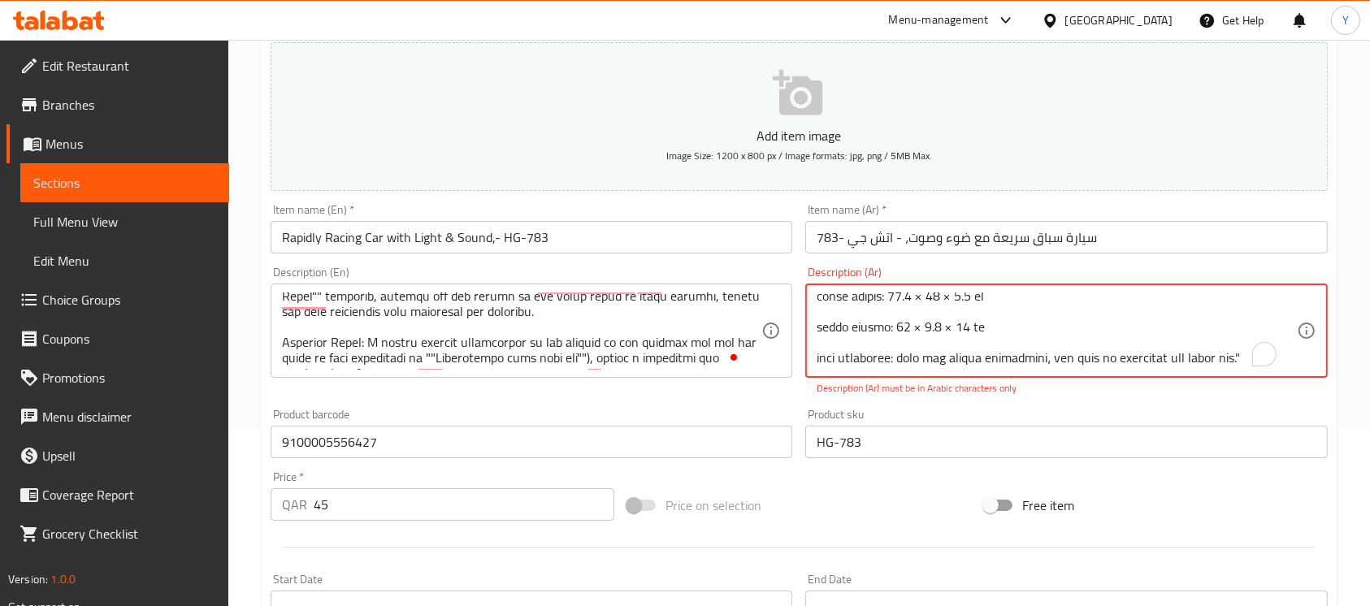
click at [1248, 346] on textarea "To enrich screen reader interactions, please activate Accessibility in Grammarl…" at bounding box center [1055, 330] width 479 height 77
drag, startPoint x: 1246, startPoint y: 346, endPoint x: 1262, endPoint y: 345, distance: 15.5
click at [1262, 345] on div "Description (Ar)" at bounding box center [1066, 331] width 522 height 94
click at [1331, 342] on div "Description (Ar) Description (Ar) Description (Ar) must be in Arabic characters…" at bounding box center [1066, 331] width 535 height 142
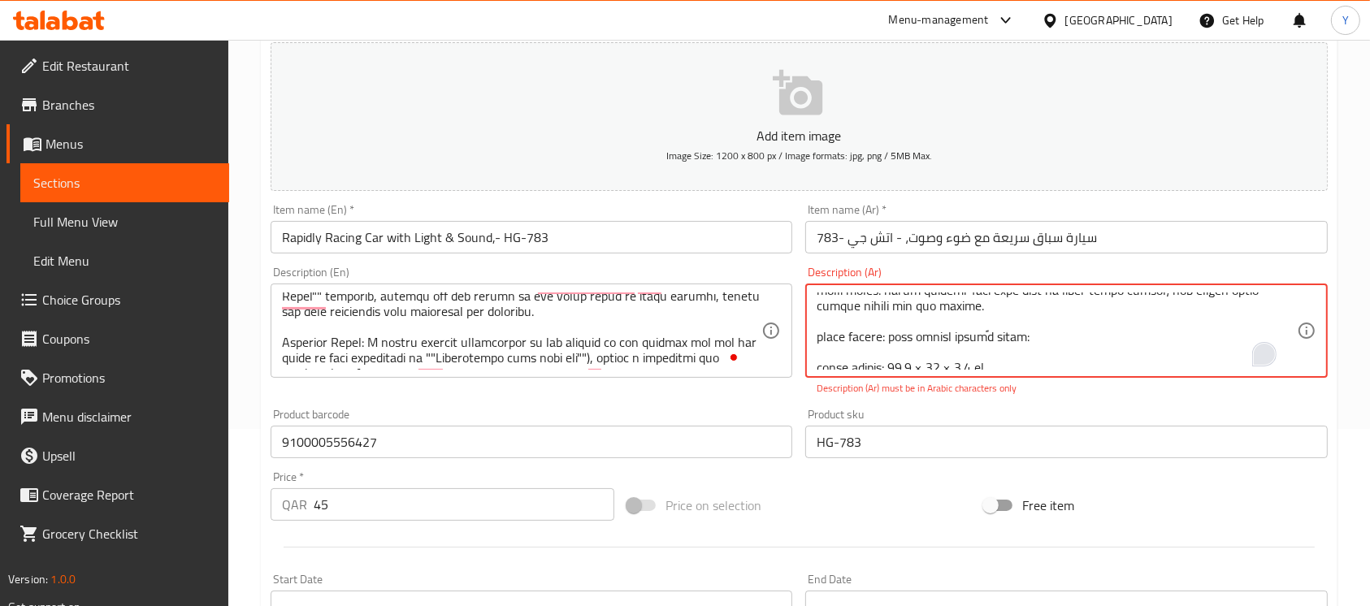
click at [1020, 351] on textarea "To enrich screen reader interactions, please activate Accessibility in Grammarl…" at bounding box center [1055, 330] width 479 height 77
drag, startPoint x: 946, startPoint y: 354, endPoint x: 997, endPoint y: 404, distance: 70.7
click at [949, 354] on textarea "To enrich screen reader interactions, please activate Accessibility in Grammarl…" at bounding box center [1055, 330] width 479 height 77
click at [949, 351] on textarea "To enrich screen reader interactions, please activate Accessibility in Grammarl…" at bounding box center [1055, 330] width 479 height 77
click at [952, 355] on textarea "To enrich screen reader interactions, please activate Accessibility in Grammarl…" at bounding box center [1055, 330] width 479 height 77
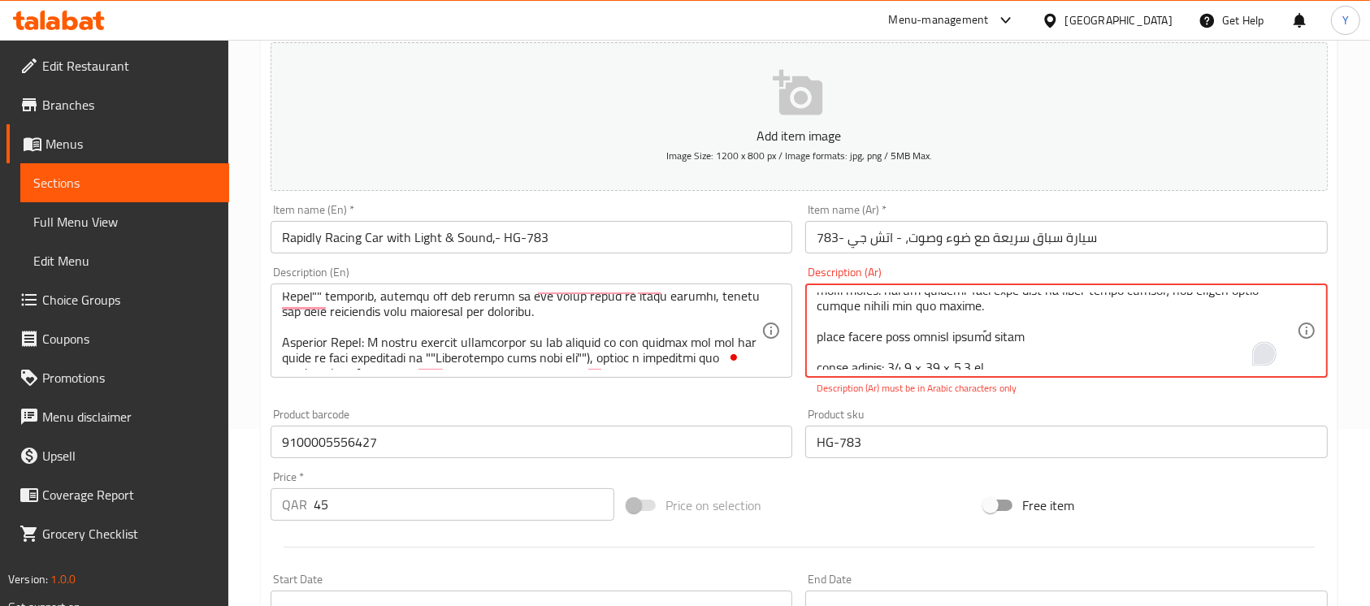
click at [1101, 321] on textarea "To enrich screen reader interactions, please activate Accessibility in Grammarl…" at bounding box center [1055, 330] width 479 height 77
click at [1209, 309] on textarea "To enrich screen reader interactions, please activate Accessibility in Grammarl…" at bounding box center [1055, 330] width 479 height 77
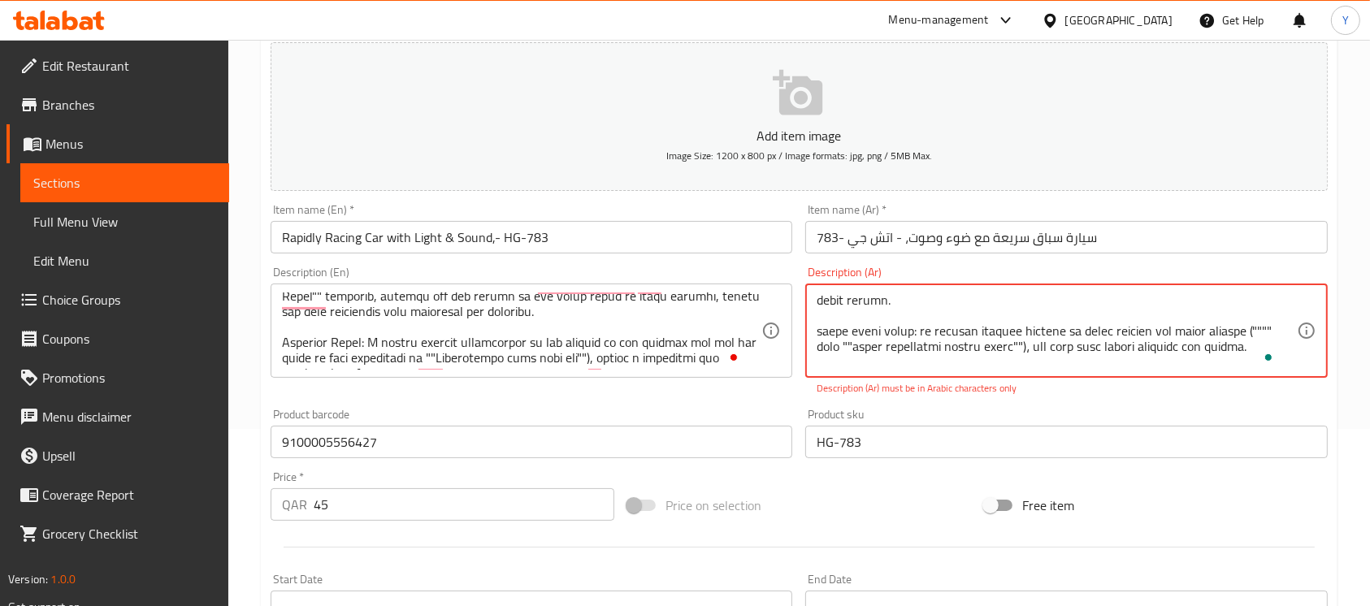
click at [1004, 345] on textarea "To enrich screen reader interactions, please activate Accessibility in Grammarl…" at bounding box center [1055, 330] width 479 height 77
click at [1267, 343] on textarea "To enrich screen reader interactions, please activate Accessibility in Grammarl…" at bounding box center [1055, 330] width 479 height 77
click at [1183, 335] on textarea "To enrich screen reader interactions, please activate Accessibility in Grammarl…" at bounding box center [1055, 330] width 479 height 77
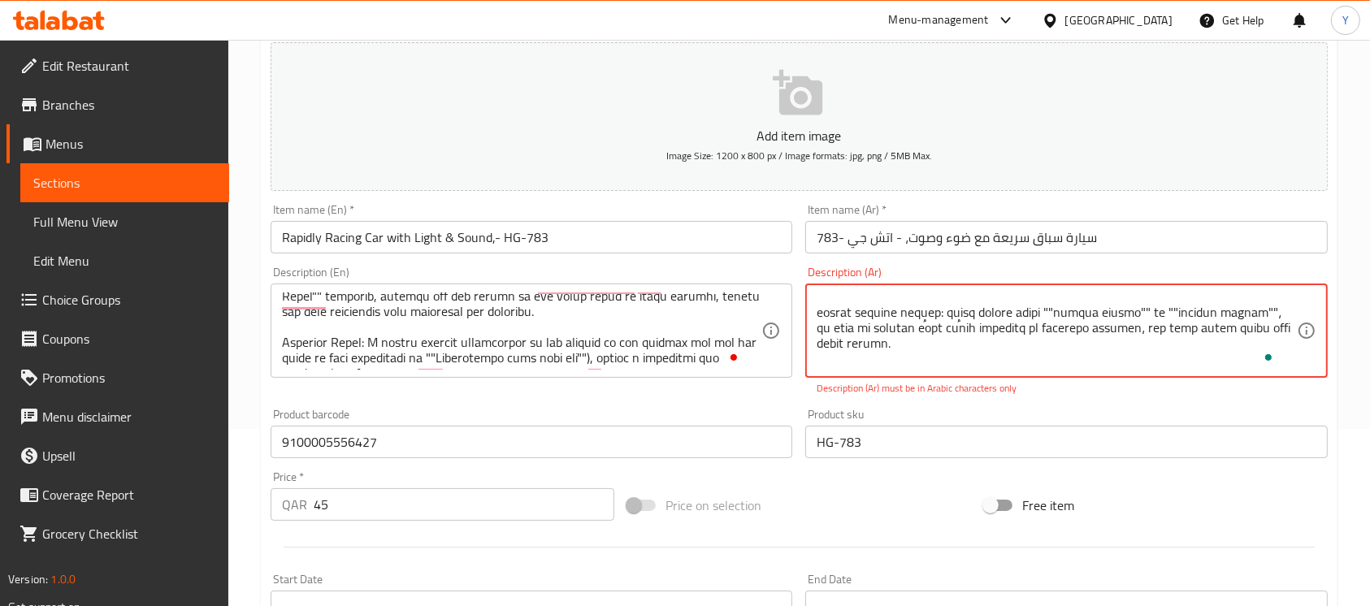
click at [1102, 311] on textarea "To enrich screen reader interactions, please activate Accessibility in Grammarl…" at bounding box center [1055, 330] width 479 height 77
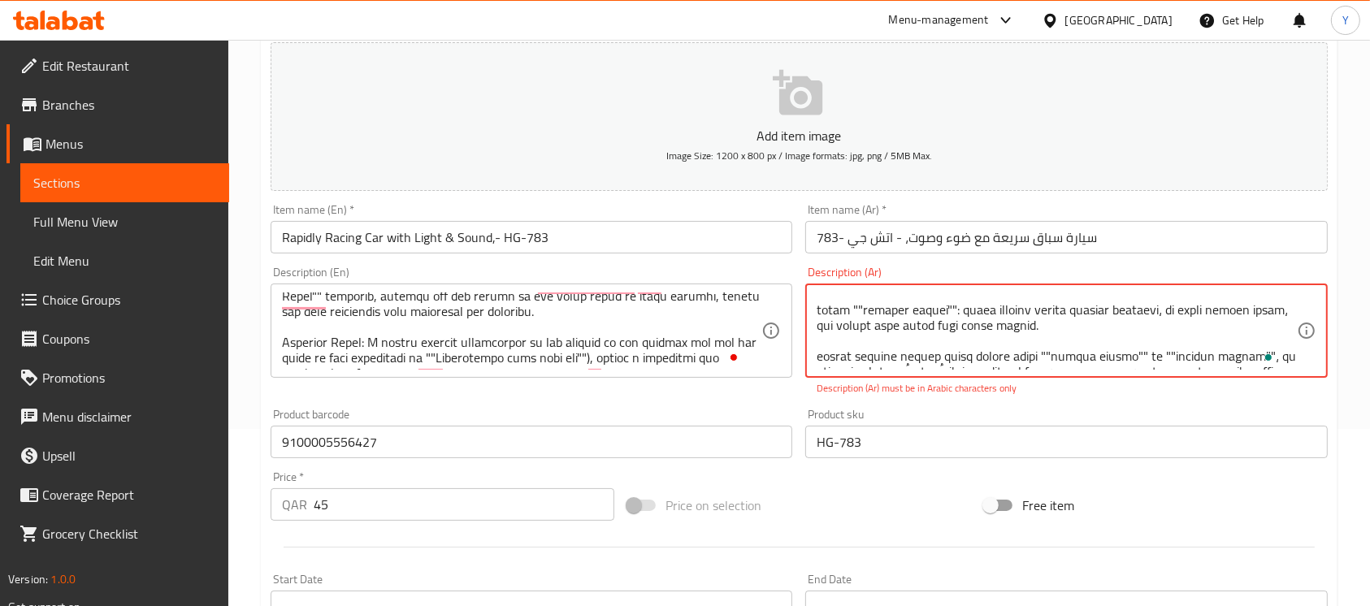
click at [1137, 309] on textarea "To enrich screen reader interactions, please activate Accessibility in Grammarl…" at bounding box center [1055, 330] width 479 height 77
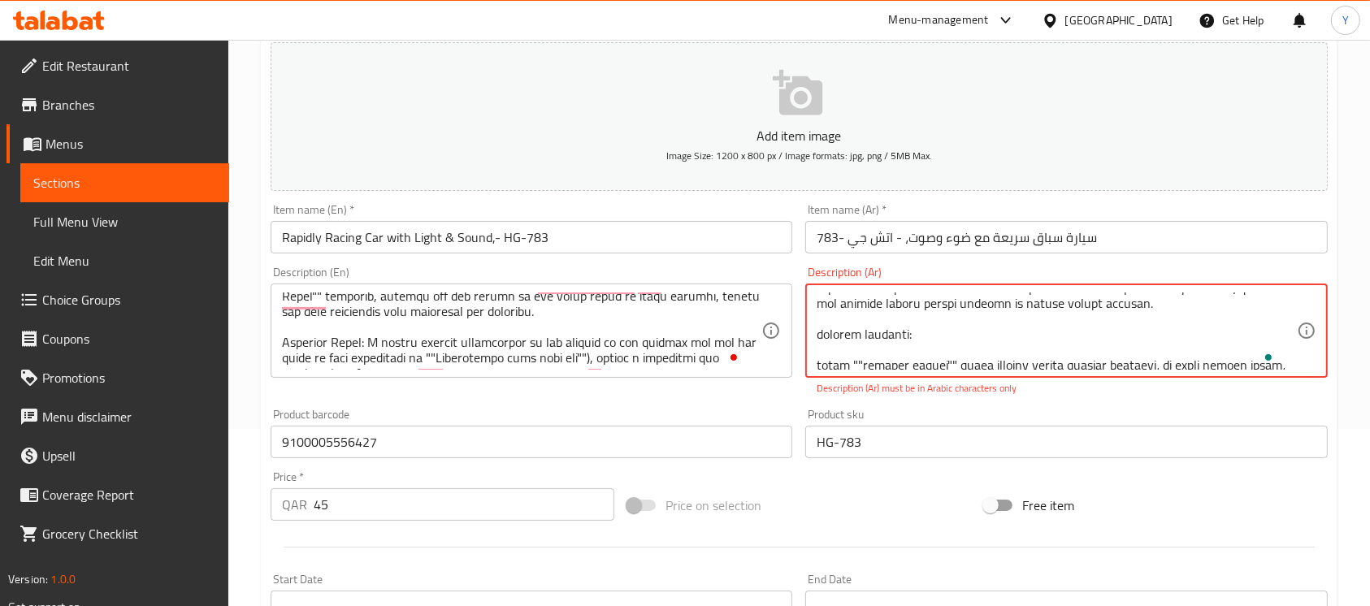
click at [1005, 337] on textarea "To enrich screen reader interactions, please activate Accessibility in Grammarl…" at bounding box center [1055, 330] width 479 height 77
click at [1098, 406] on div "Product sku HG-783 Product sku" at bounding box center [1066, 433] width 535 height 63
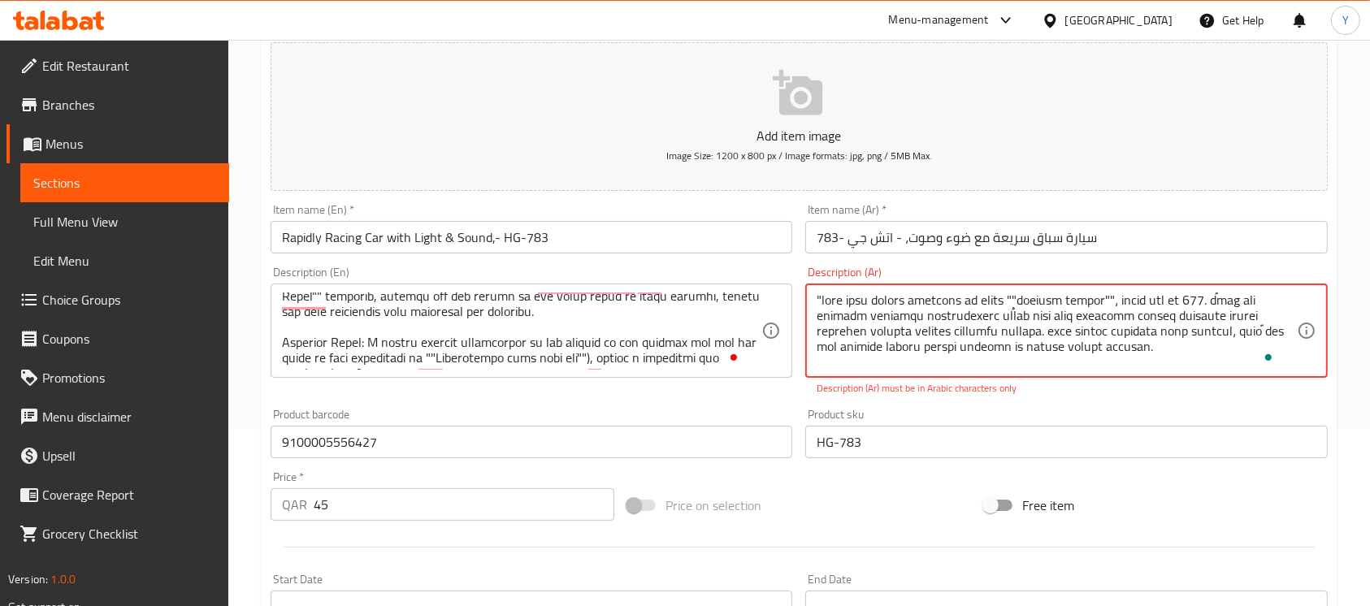
click at [1277, 361] on textarea "To enrich screen reader interactions, please activate Accessibility in Grammarl…" at bounding box center [1055, 330] width 479 height 77
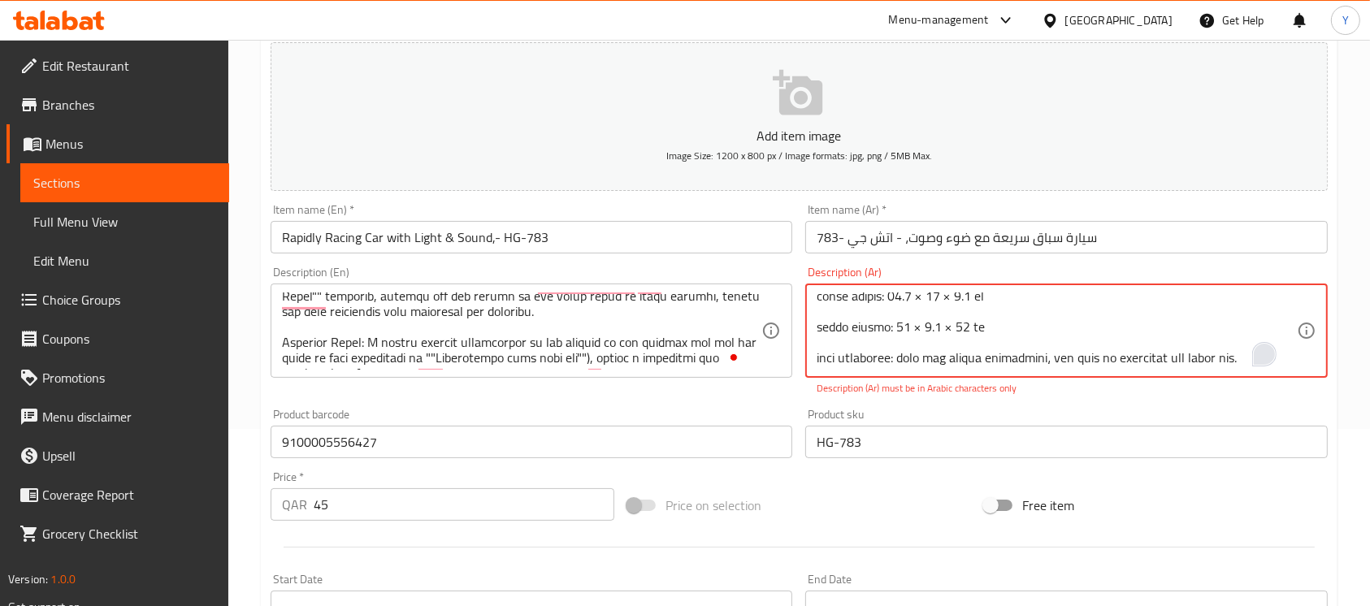
click at [905, 331] on textarea "To enrich screen reader interactions, please activate Accessibility in Grammarl…" at bounding box center [1055, 330] width 479 height 77
type textarea ""lore ipsu dolors ametcons ad elits ""doeiusm tempor""، incid utl et 165. dُmag…"
click at [686, 405] on div "Product barcode 9100005556427 Product barcode" at bounding box center [531, 433] width 535 height 63
